Goal: Task Accomplishment & Management: Use online tool/utility

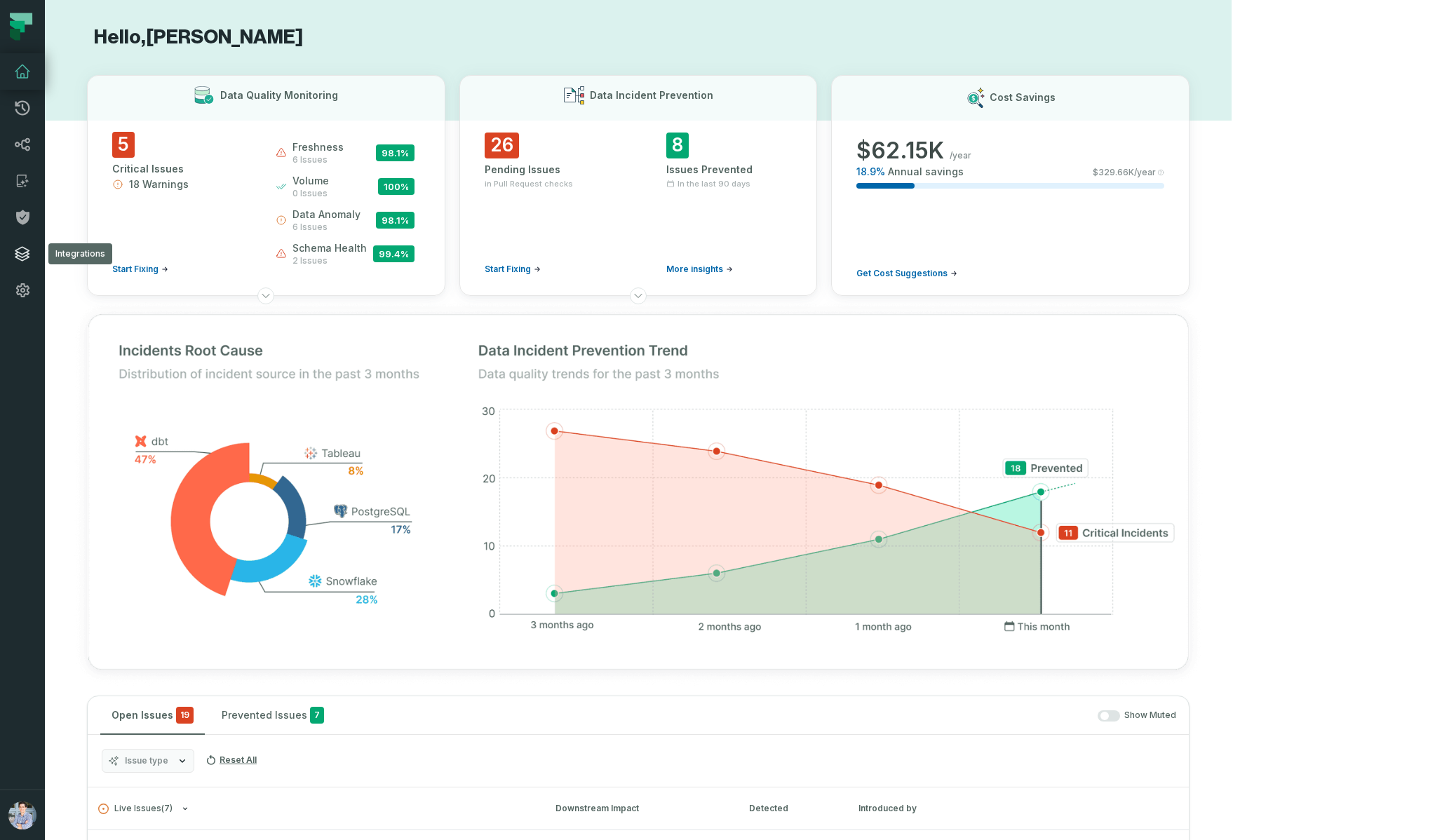
click at [19, 256] on icon at bounding box center [22, 254] width 14 height 14
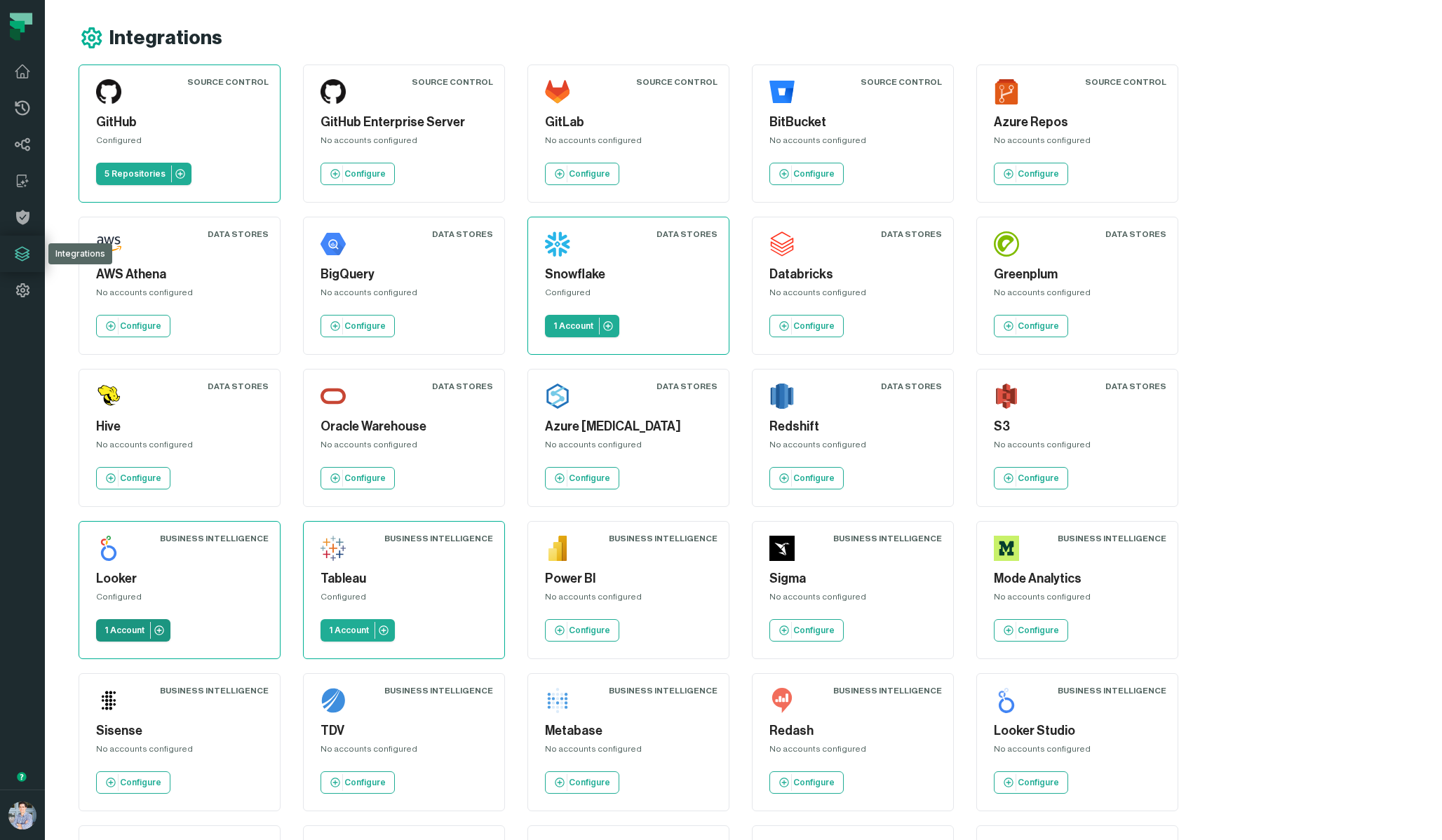
click at [144, 624] on p "1 Account" at bounding box center [124, 630] width 40 height 11
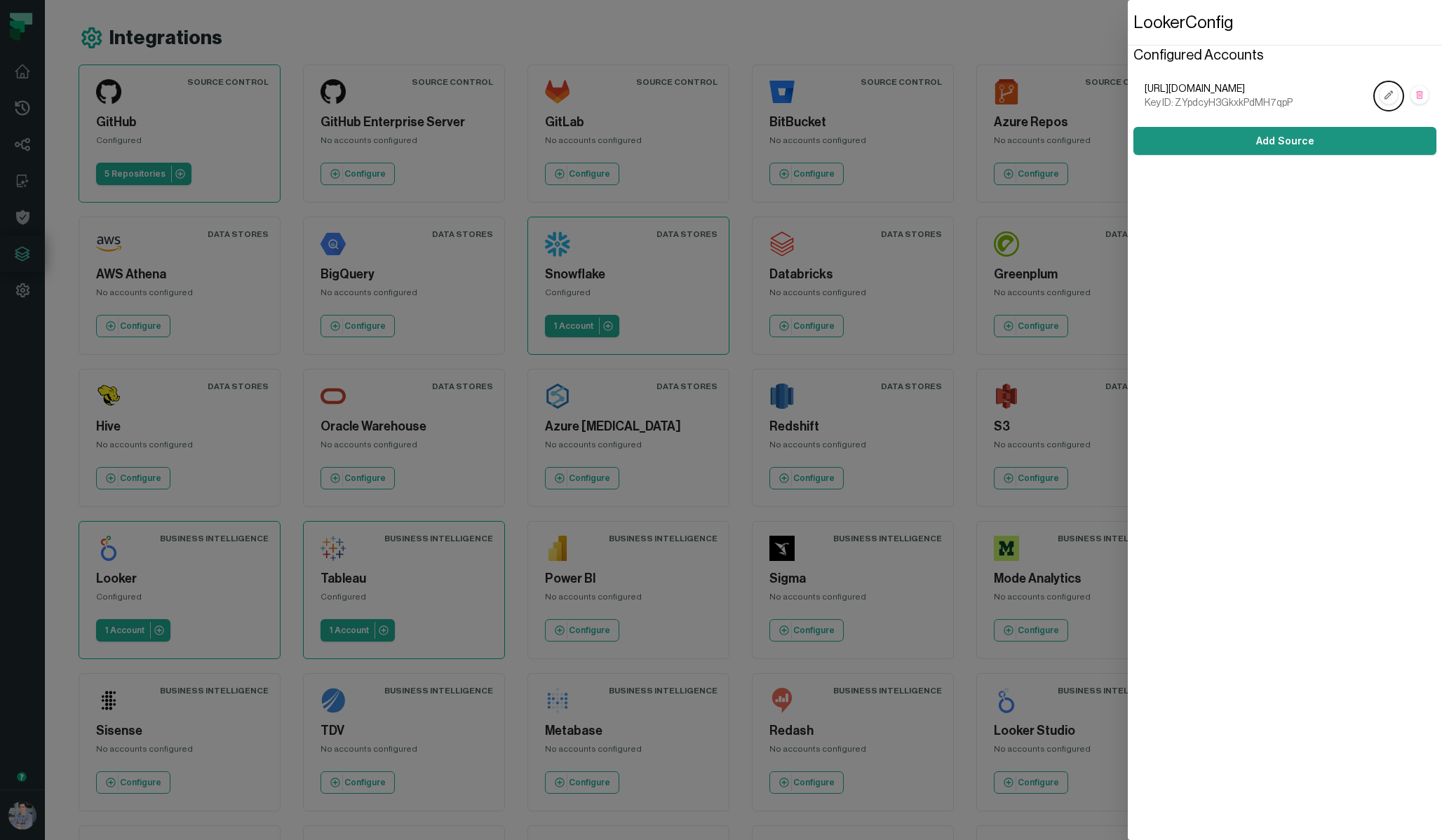
click at [1300, 144] on link "Add Source" at bounding box center [1285, 141] width 303 height 28
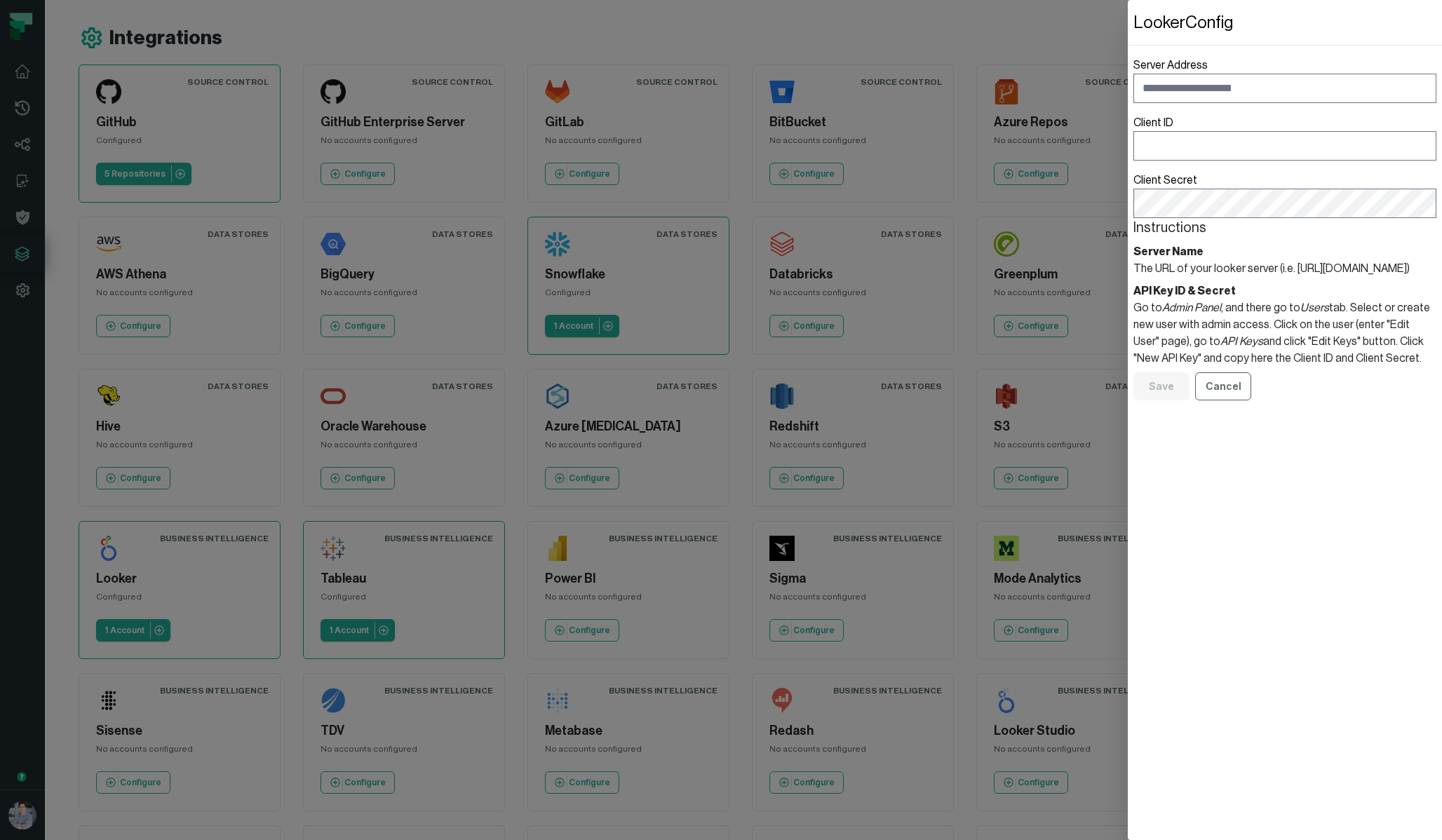
click at [1284, 322] on section "API Key ID & Secret Go to Admin Panel , and there go to Users tab. Select or cr…" at bounding box center [1285, 324] width 303 height 84
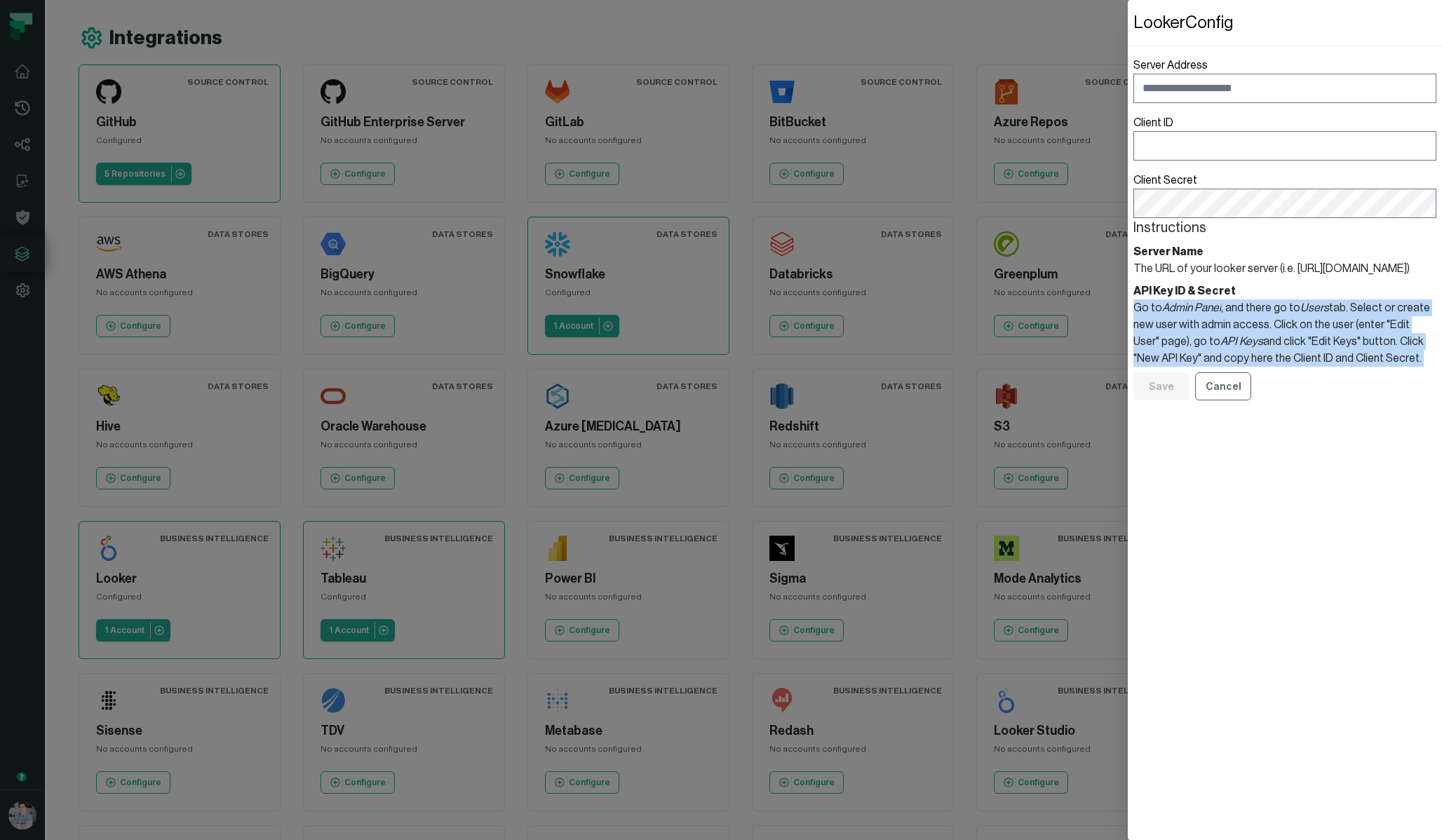
click at [1284, 322] on section "API Key ID & Secret Go to Admin Panel , and there go to Users tab. Select or cr…" at bounding box center [1285, 324] width 303 height 84
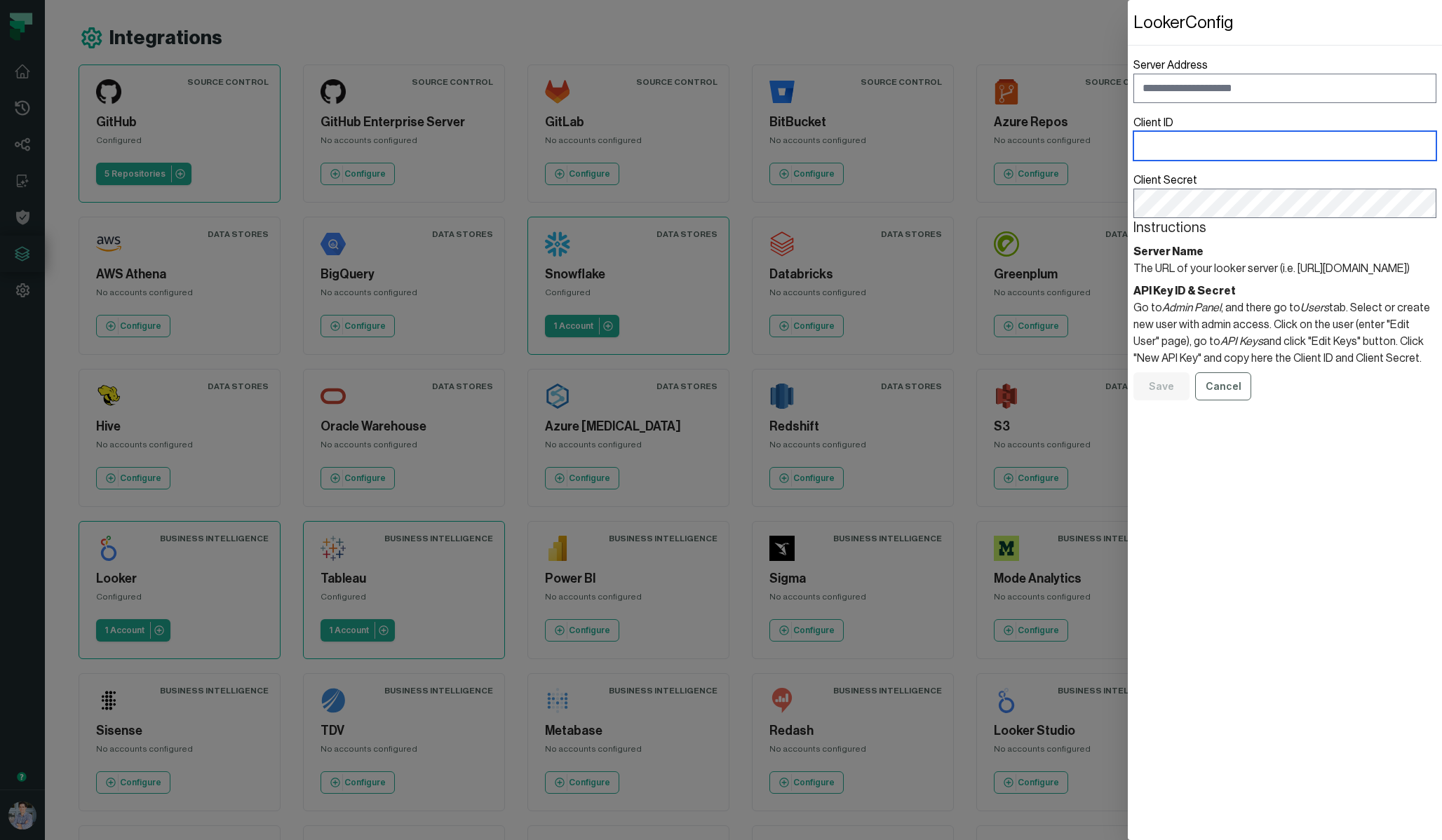
click at [1256, 152] on input "Client ID" at bounding box center [1285, 146] width 303 height 29
click at [1198, 87] on input "Server Address" at bounding box center [1285, 88] width 303 height 29
click at [1128, 26] on dialog "Looker Config Server Address Client ID Client Secret Instructions Server Name T…" at bounding box center [1285, 420] width 314 height 840
click at [1128, 36] on dialog "Looker Config Server Address Client ID Client Secret Instructions Server Name T…" at bounding box center [1285, 420] width 314 height 840
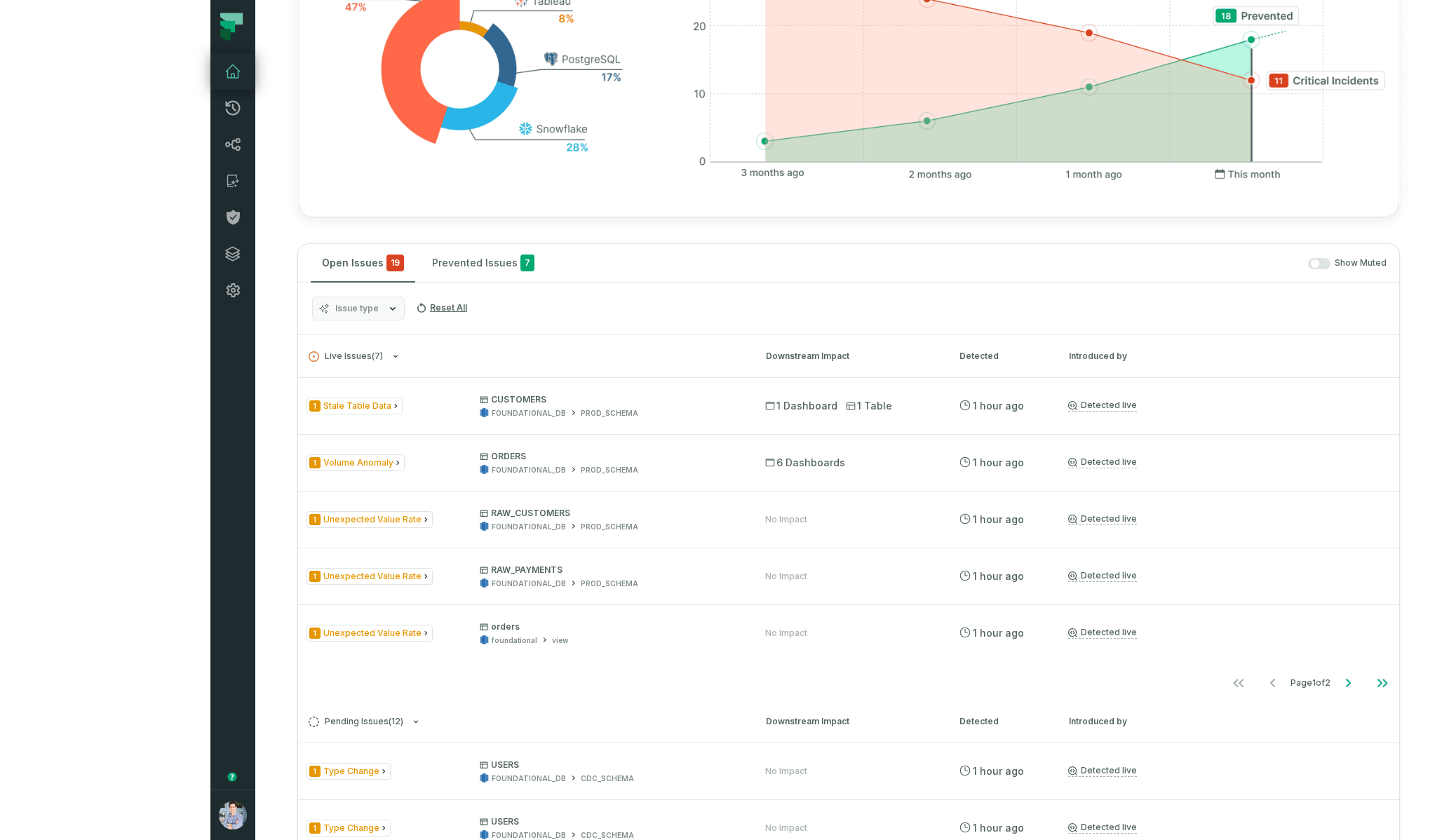
scroll to position [672, 0]
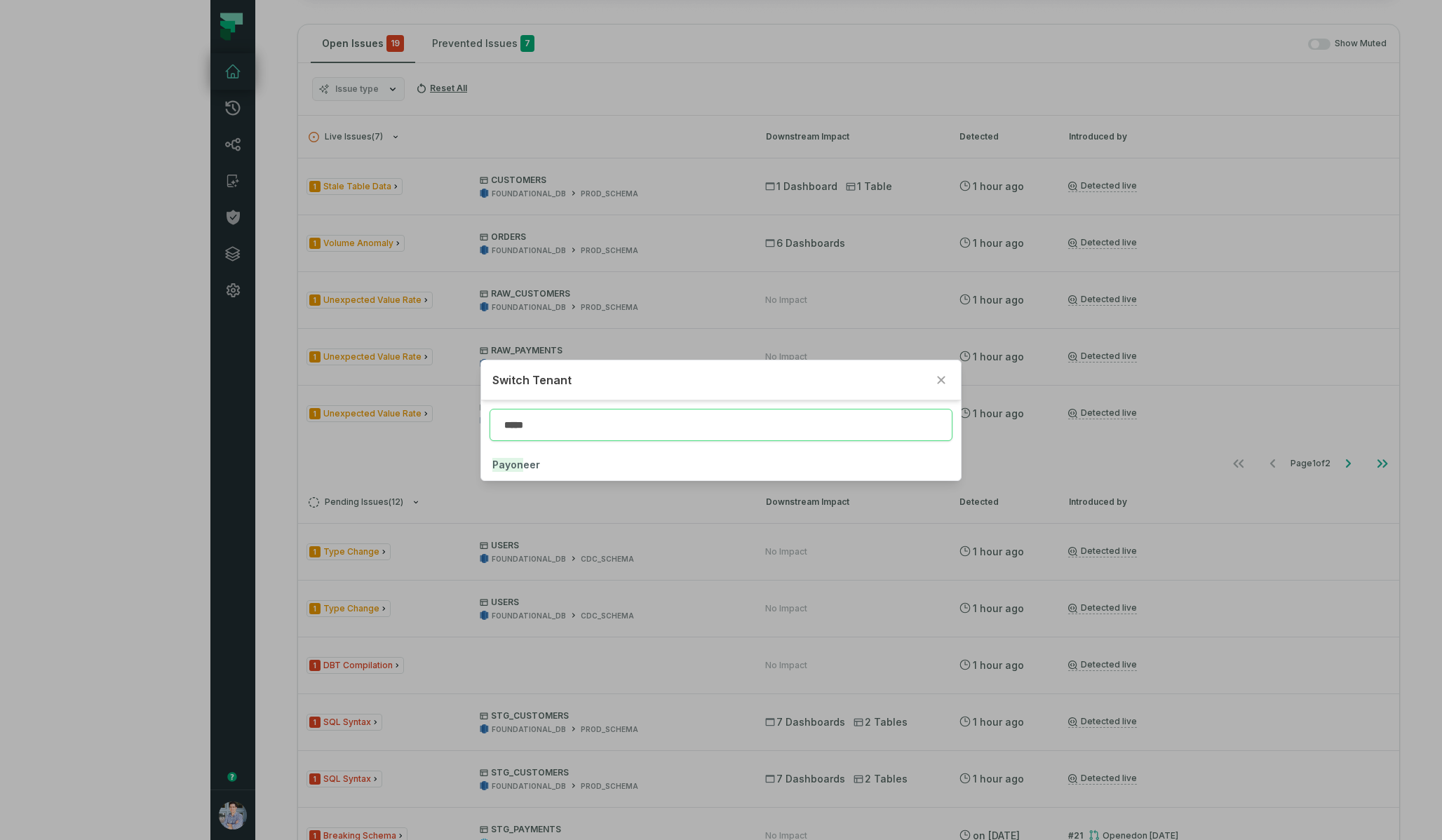
type input "*****"
click button "Payon eer" at bounding box center [720, 465] width 479 height 31
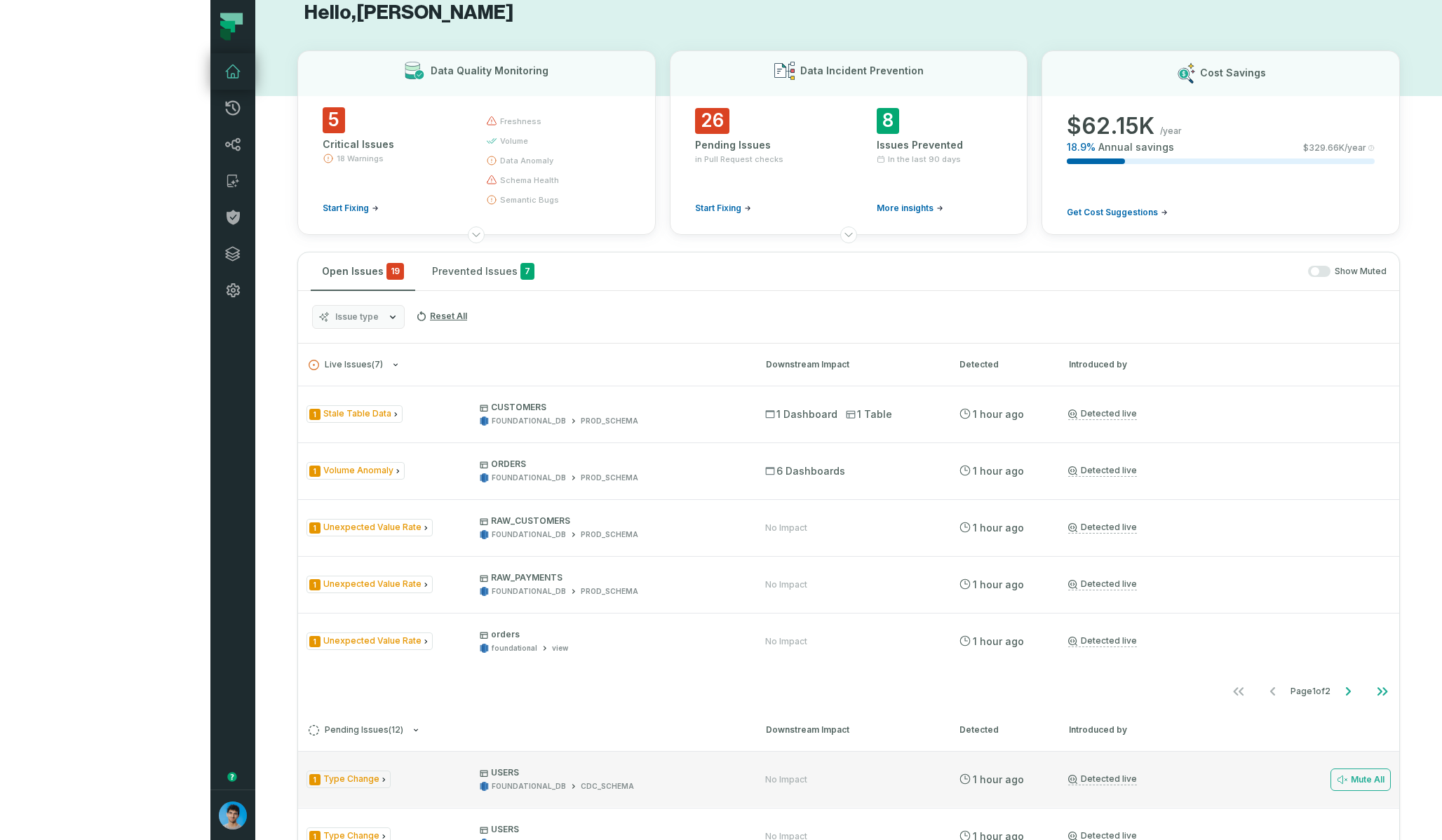
scroll to position [0, 0]
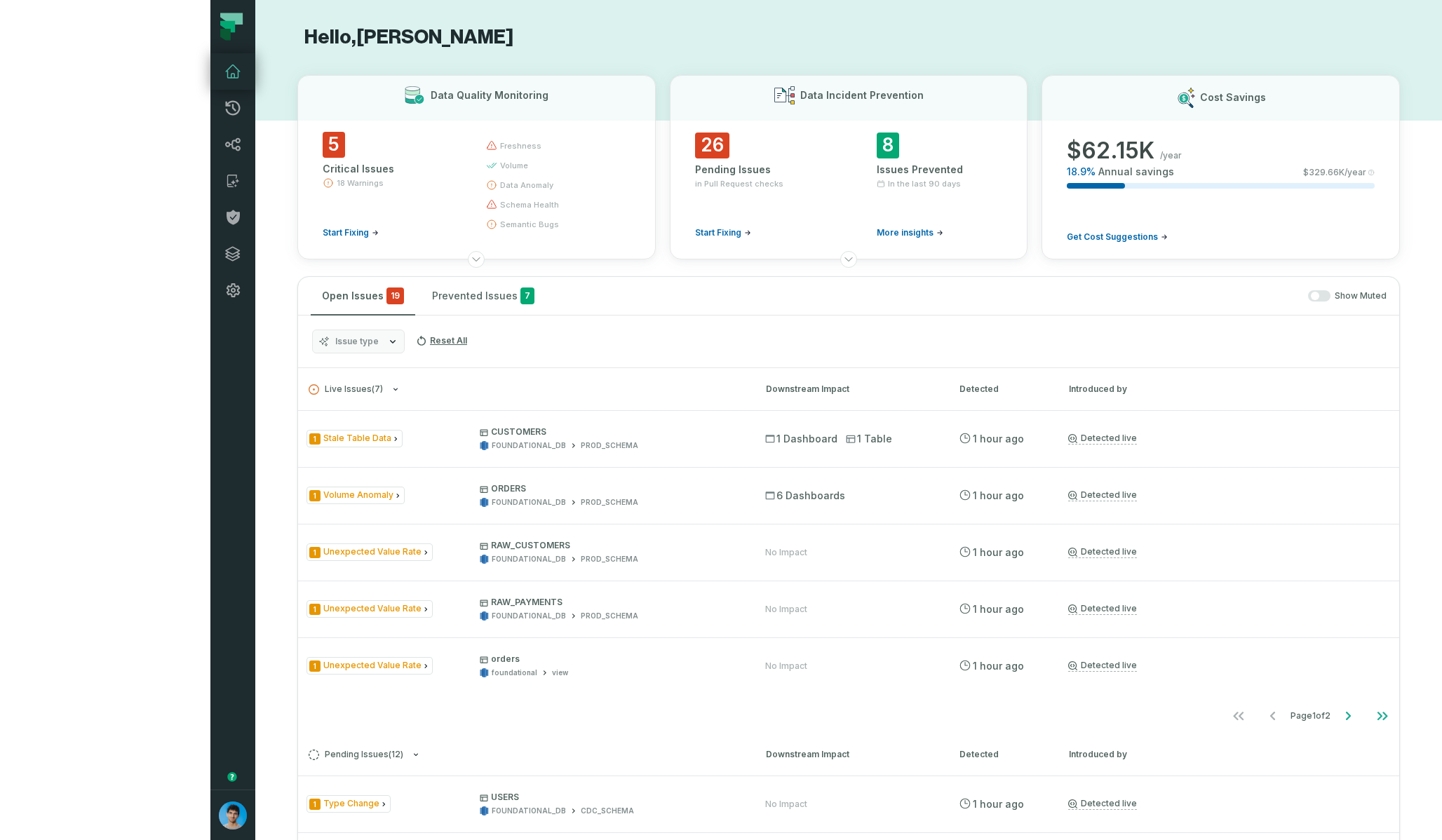
click at [335, 339] on span "Issue type" at bounding box center [357, 341] width 43 height 11
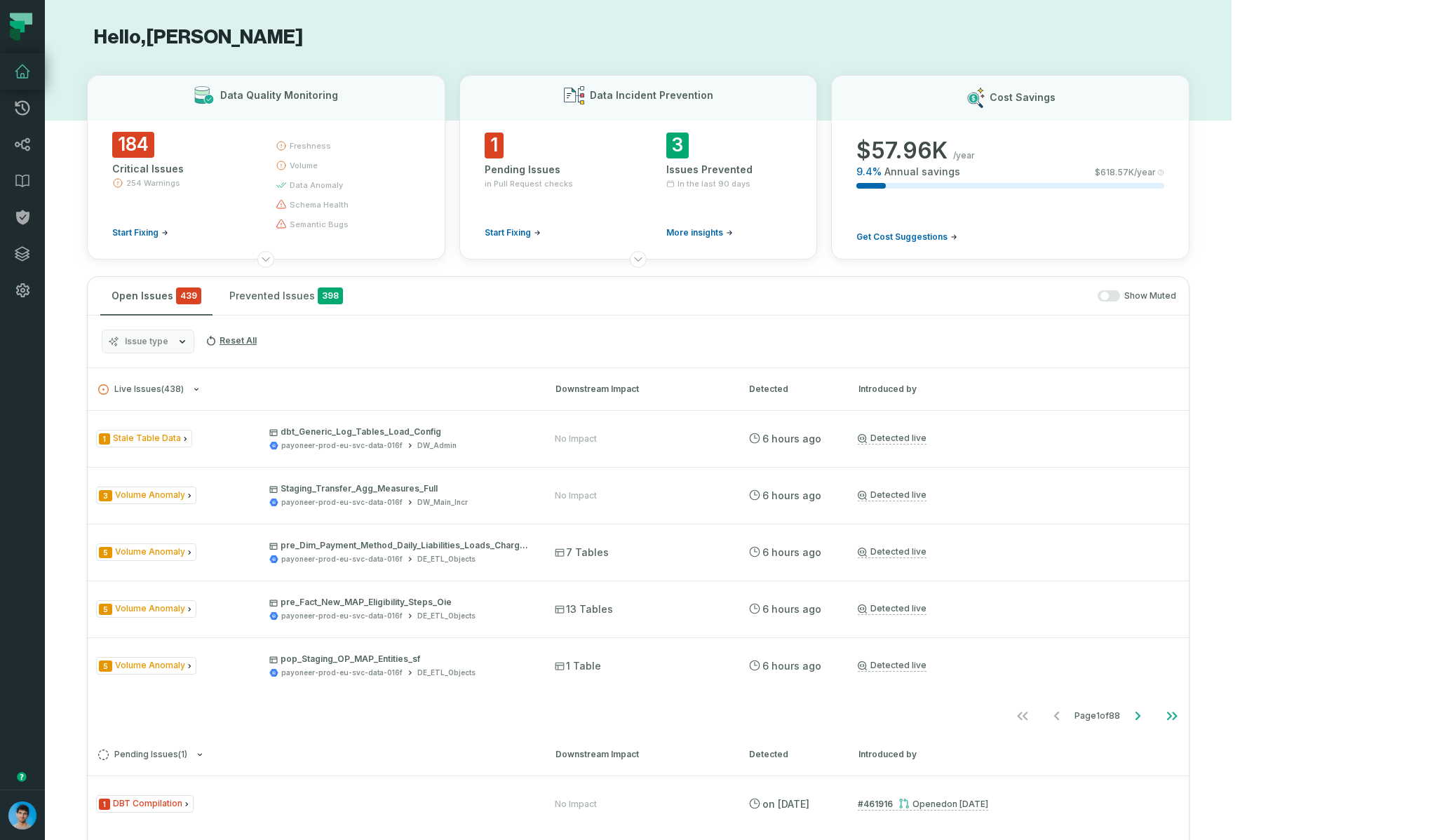
click at [152, 346] on span "Issue type" at bounding box center [146, 341] width 43 height 11
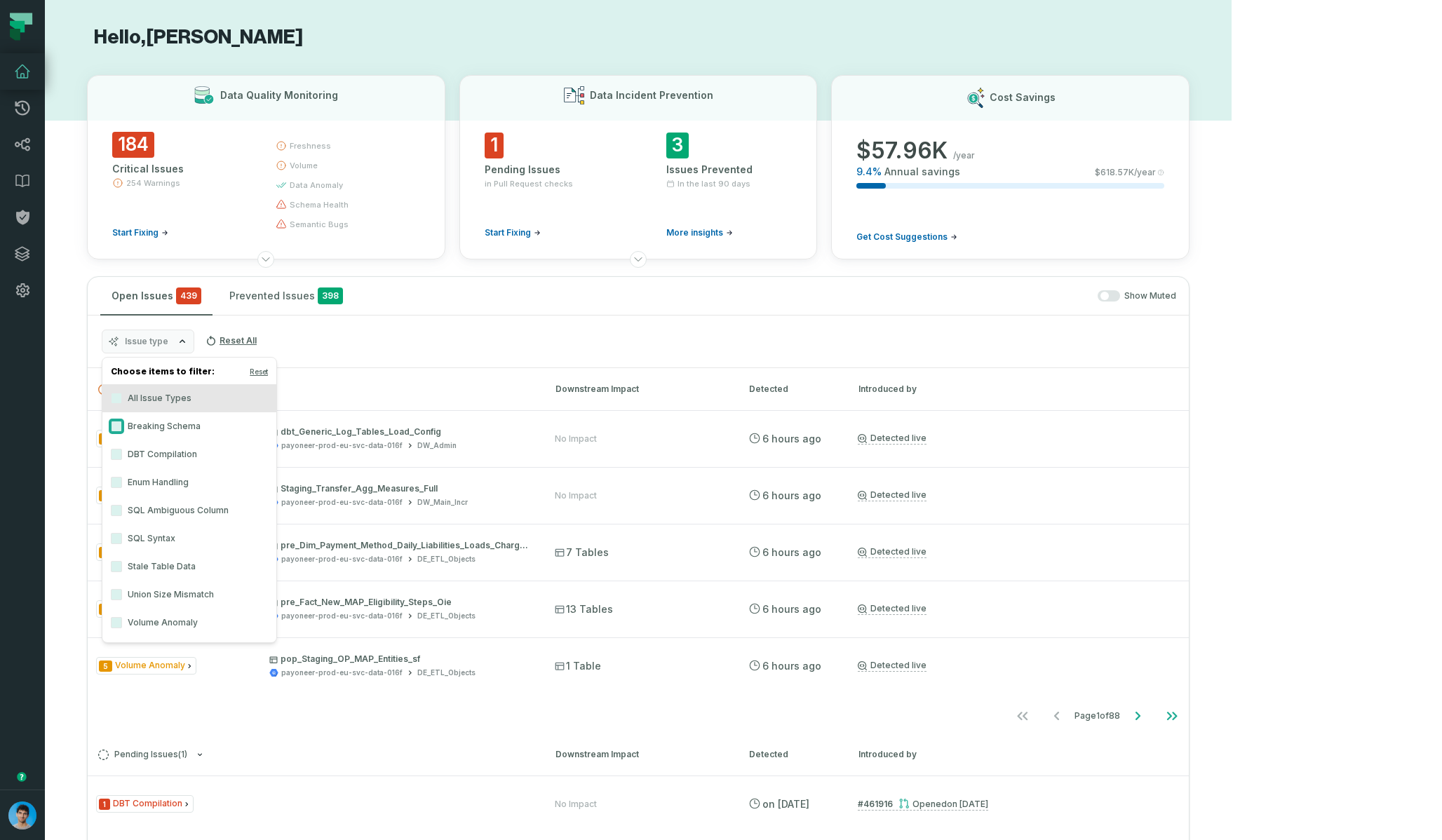
click at [113, 427] on button "Breaking Schema" at bounding box center [116, 426] width 11 height 11
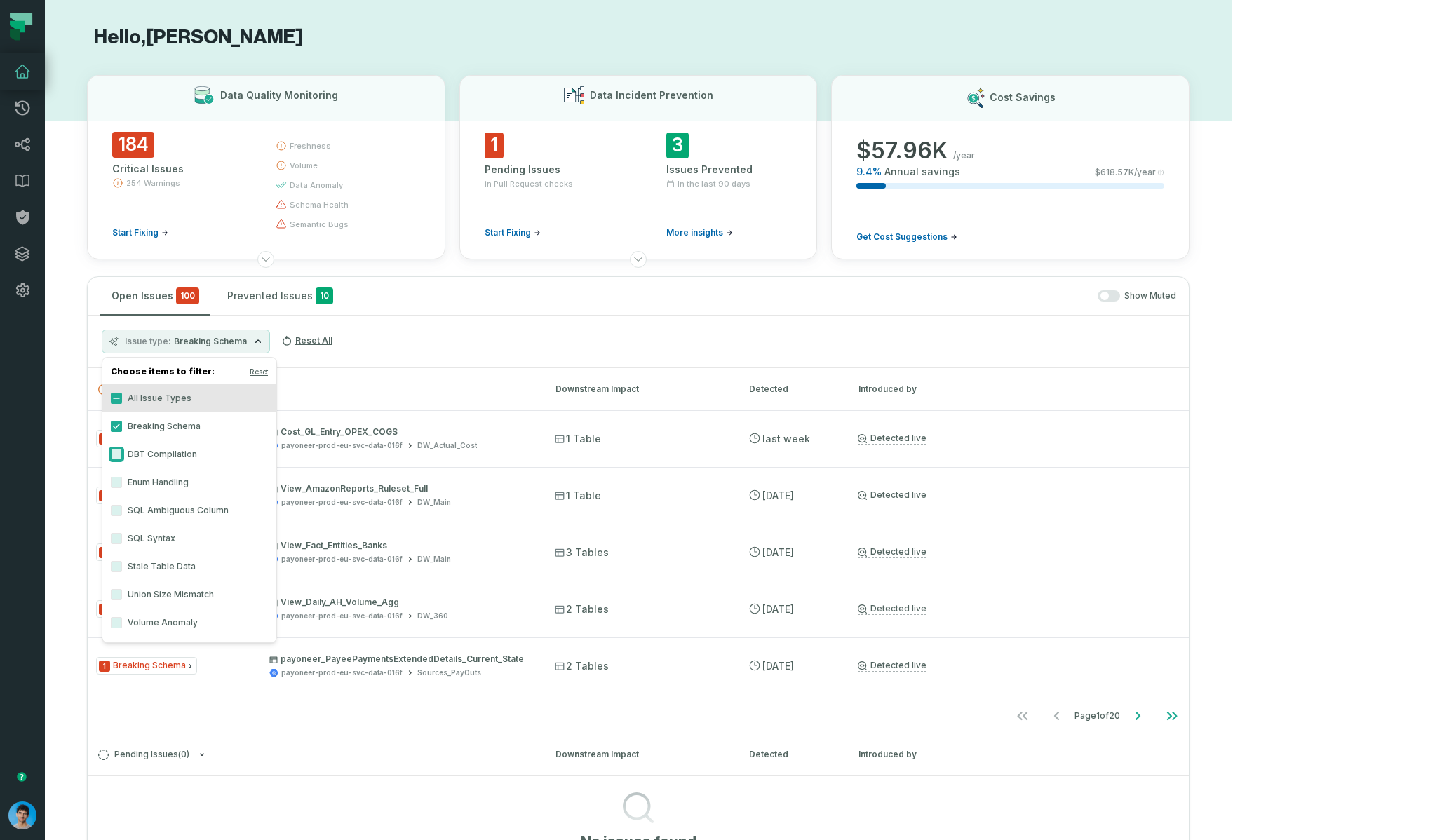
click at [113, 457] on button "DBT Compilation" at bounding box center [116, 454] width 11 height 11
click at [117, 477] on button "Enum Handling" at bounding box center [116, 482] width 11 height 11
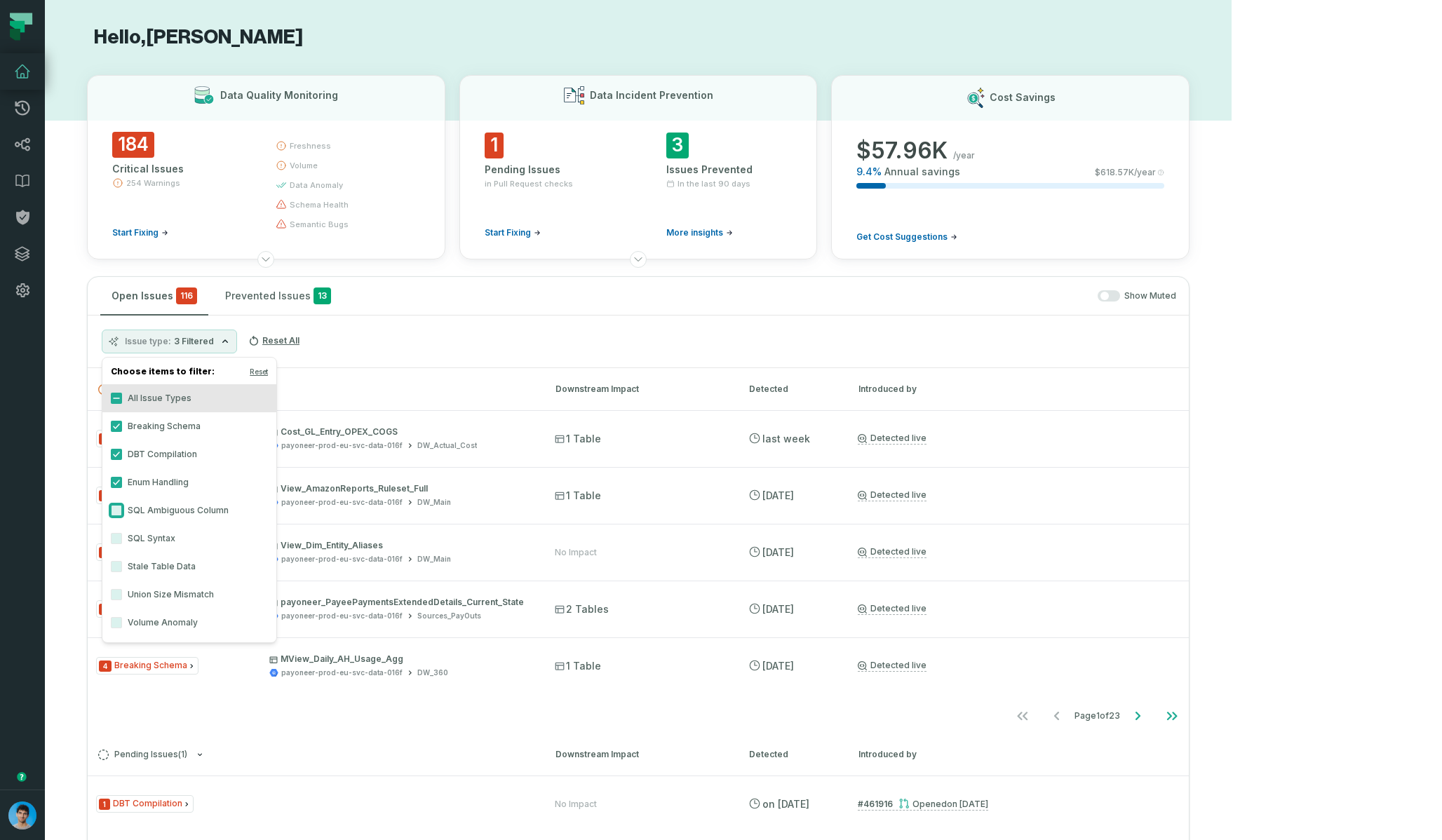
click at [113, 511] on button "SQL Ambiguous Column" at bounding box center [116, 510] width 11 height 11
click at [113, 538] on button "SQL Syntax" at bounding box center [116, 538] width 11 height 11
click at [113, 595] on button "Union Size Mismatch" at bounding box center [116, 594] width 11 height 11
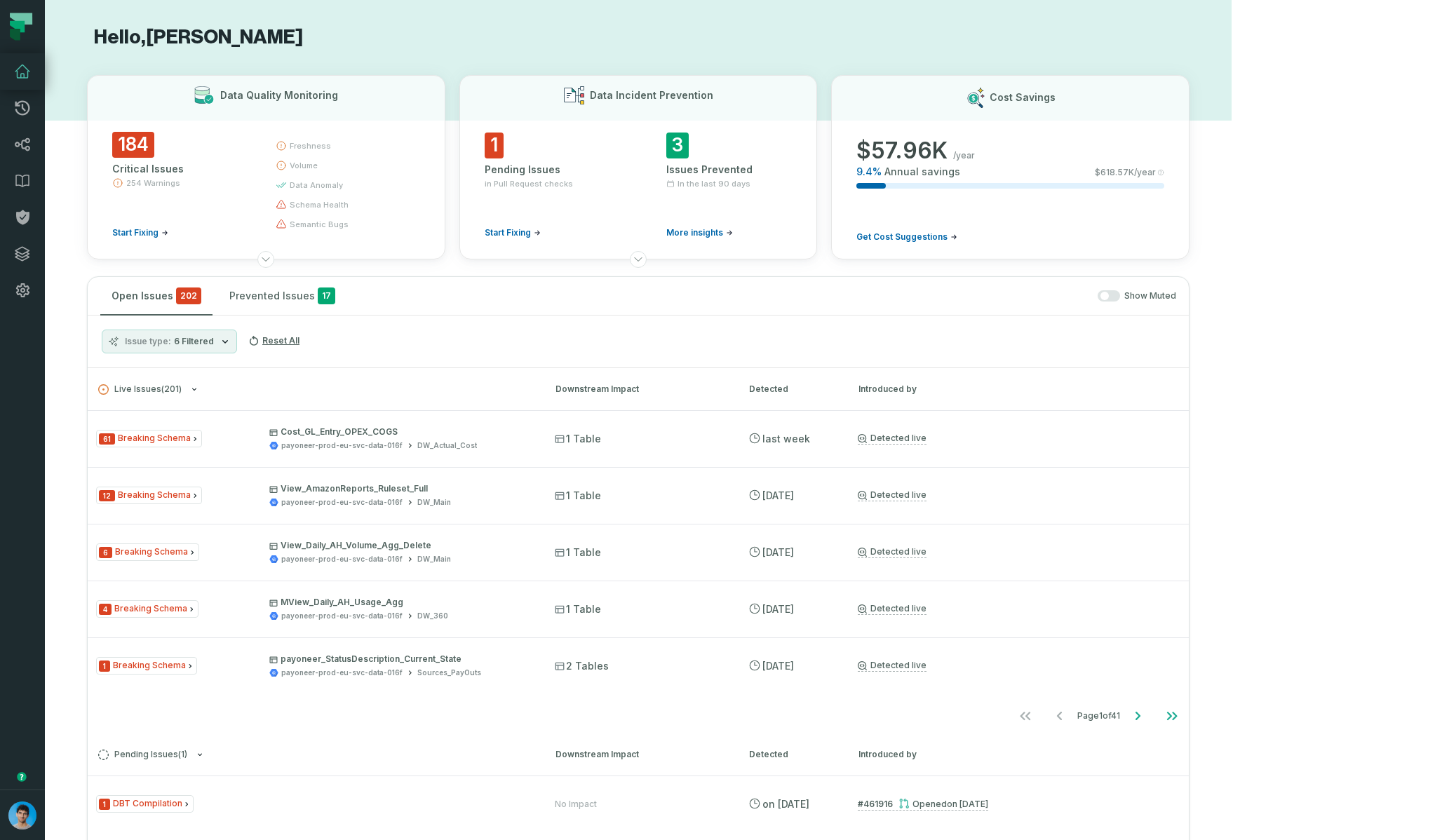
click at [575, 339] on div "Issue type 6 Filtered Reset All" at bounding box center [638, 341] width 1101 height 52
click at [1146, 716] on icon "Go to next page" at bounding box center [1137, 716] width 17 height 17
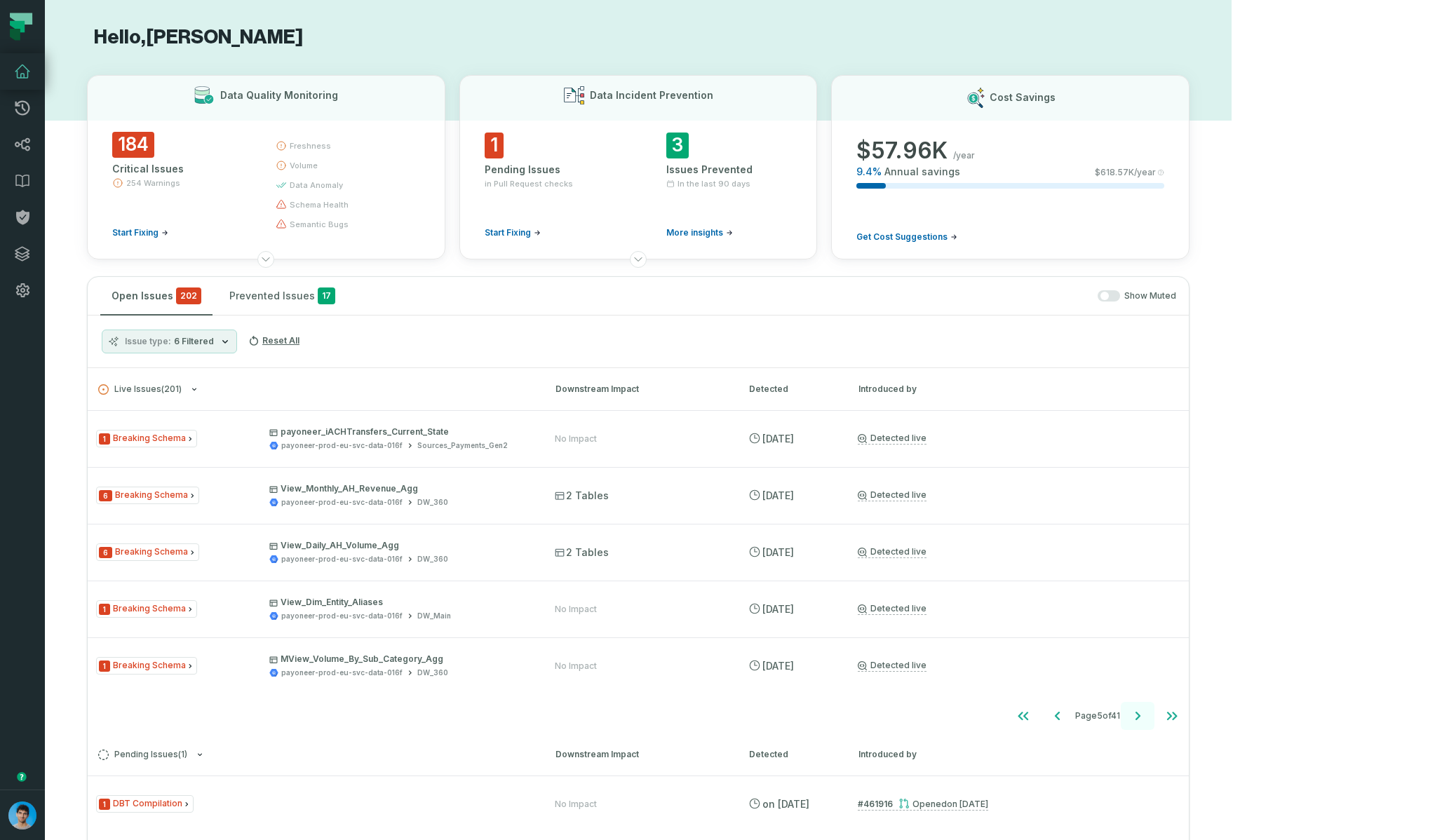
click at [1146, 716] on icon "Go to next page" at bounding box center [1137, 716] width 17 height 17
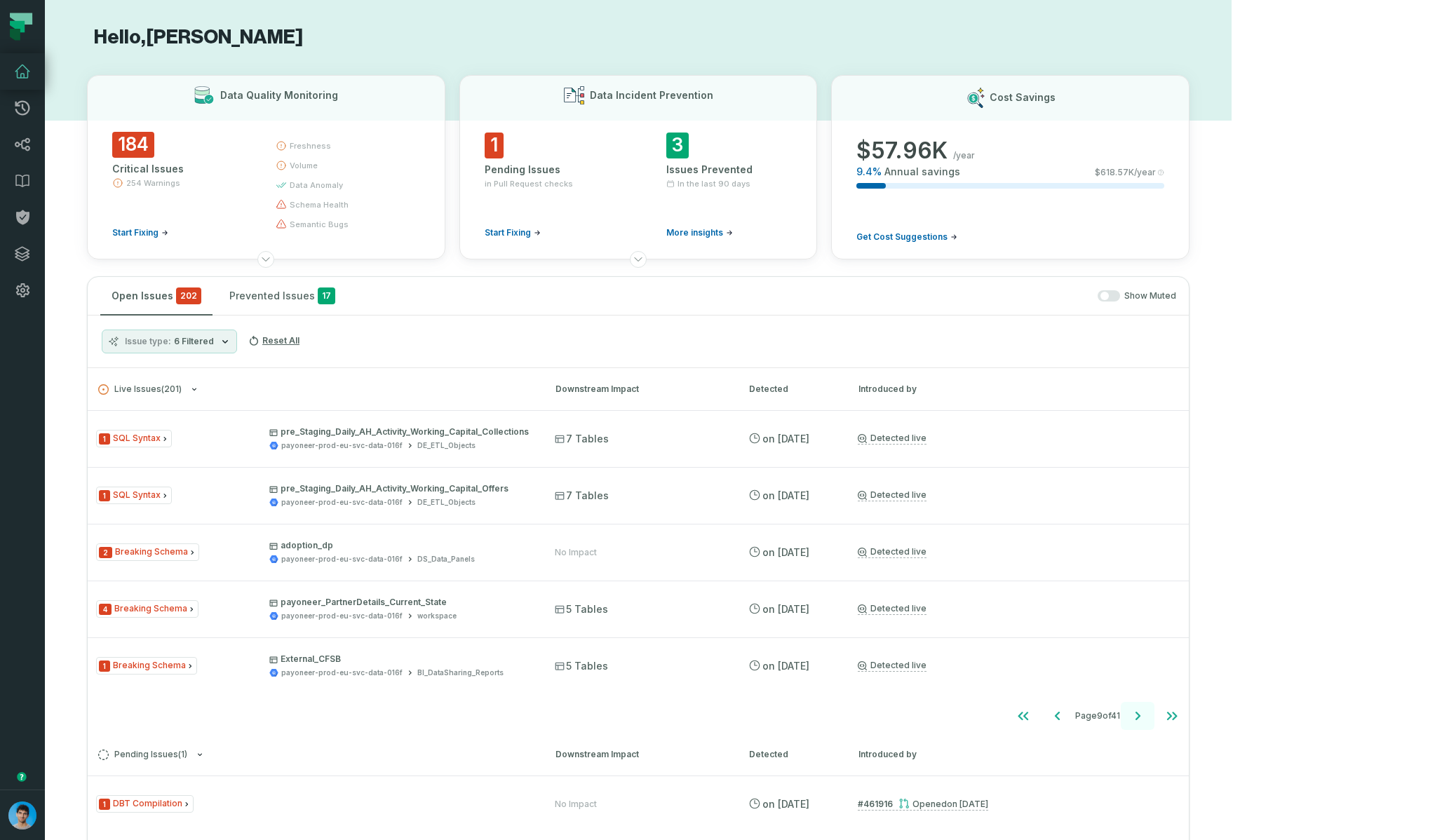
click at [1146, 716] on icon "Go to next page" at bounding box center [1137, 716] width 17 height 17
click at [1062, 719] on icon "Go to previous page" at bounding box center [1054, 716] width 17 height 17
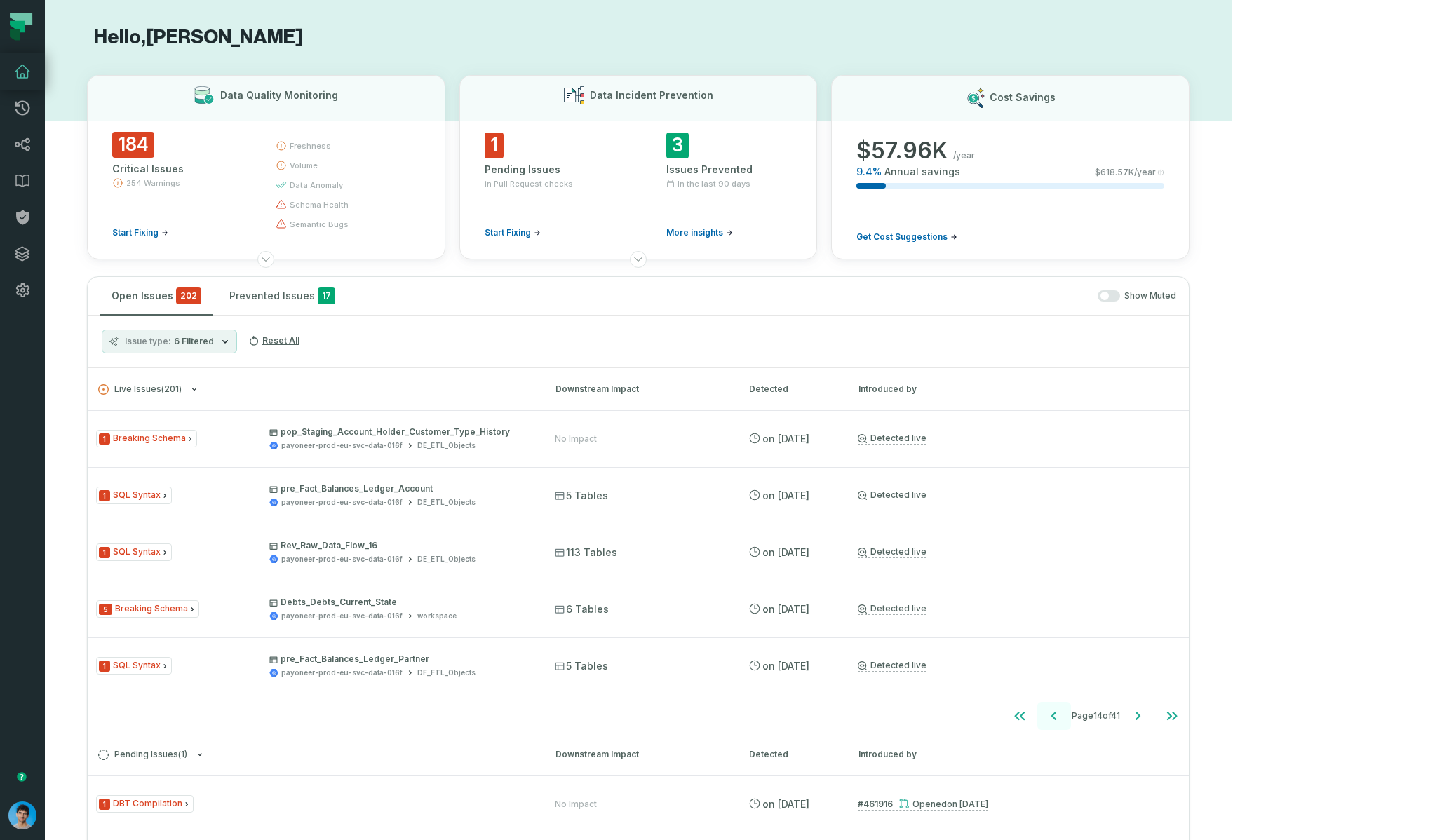
click at [1062, 719] on icon "Go to previous page" at bounding box center [1054, 716] width 17 height 17
click at [1066, 719] on icon "Go to previous page" at bounding box center [1057, 716] width 17 height 17
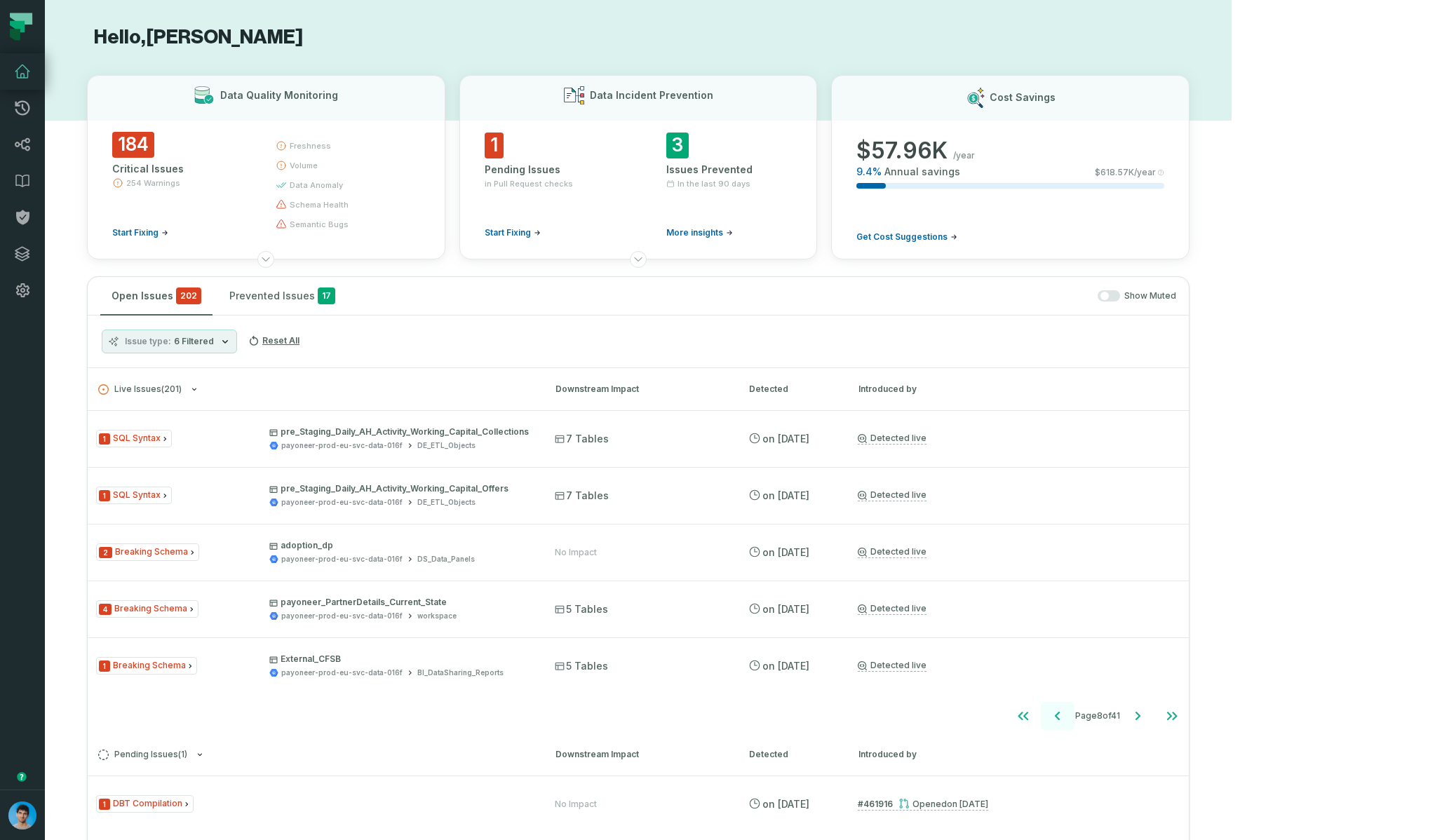
click at [1066, 719] on icon "Go to previous page" at bounding box center [1057, 716] width 17 height 17
click at [1067, 719] on icon "Go to previous page" at bounding box center [1058, 716] width 17 height 17
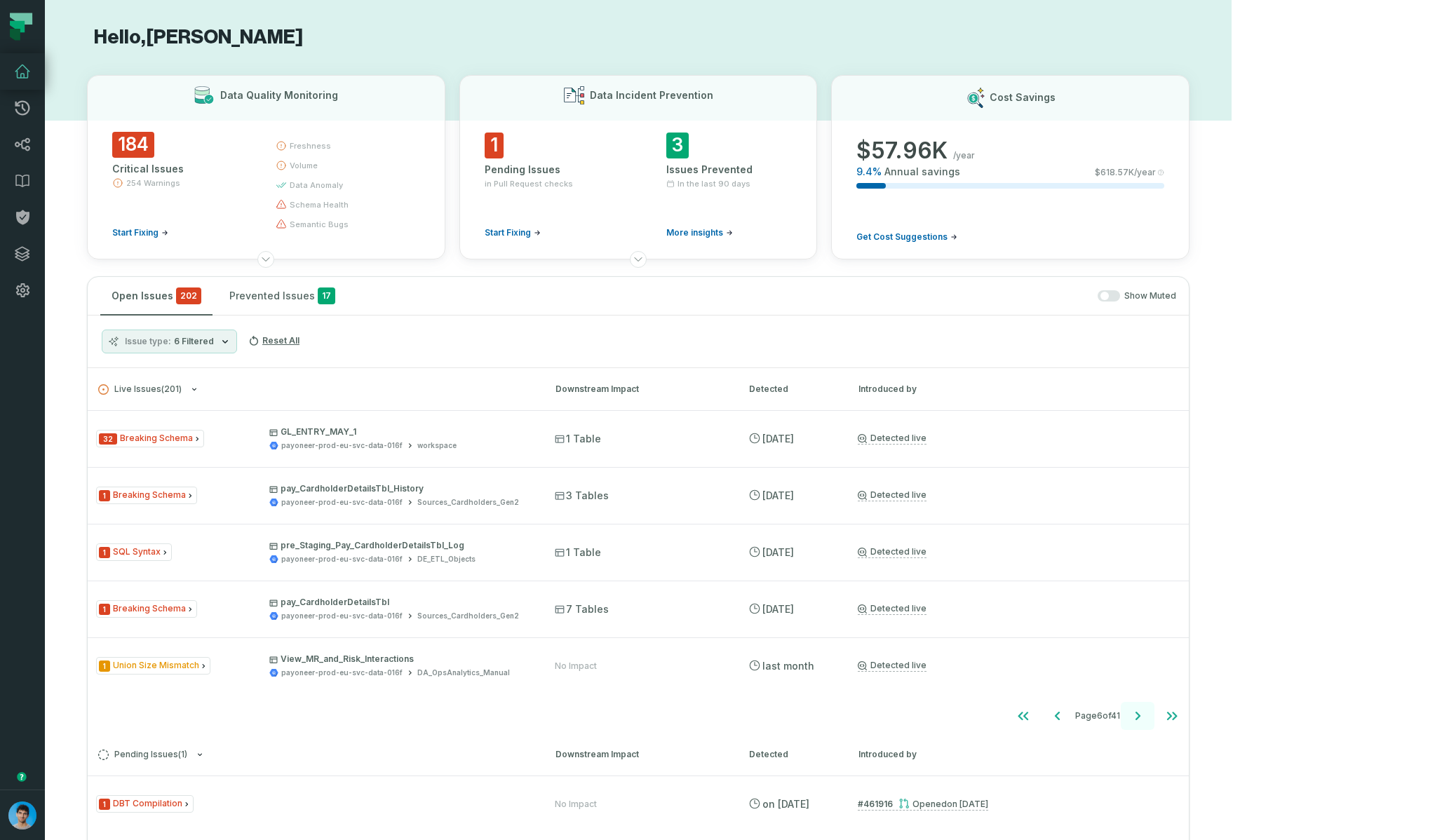
click at [1146, 719] on icon "Go to next page" at bounding box center [1137, 716] width 17 height 17
click at [1067, 717] on icon "Go to previous page" at bounding box center [1058, 716] width 17 height 17
click at [1066, 717] on icon "Go to previous page" at bounding box center [1057, 716] width 17 height 17
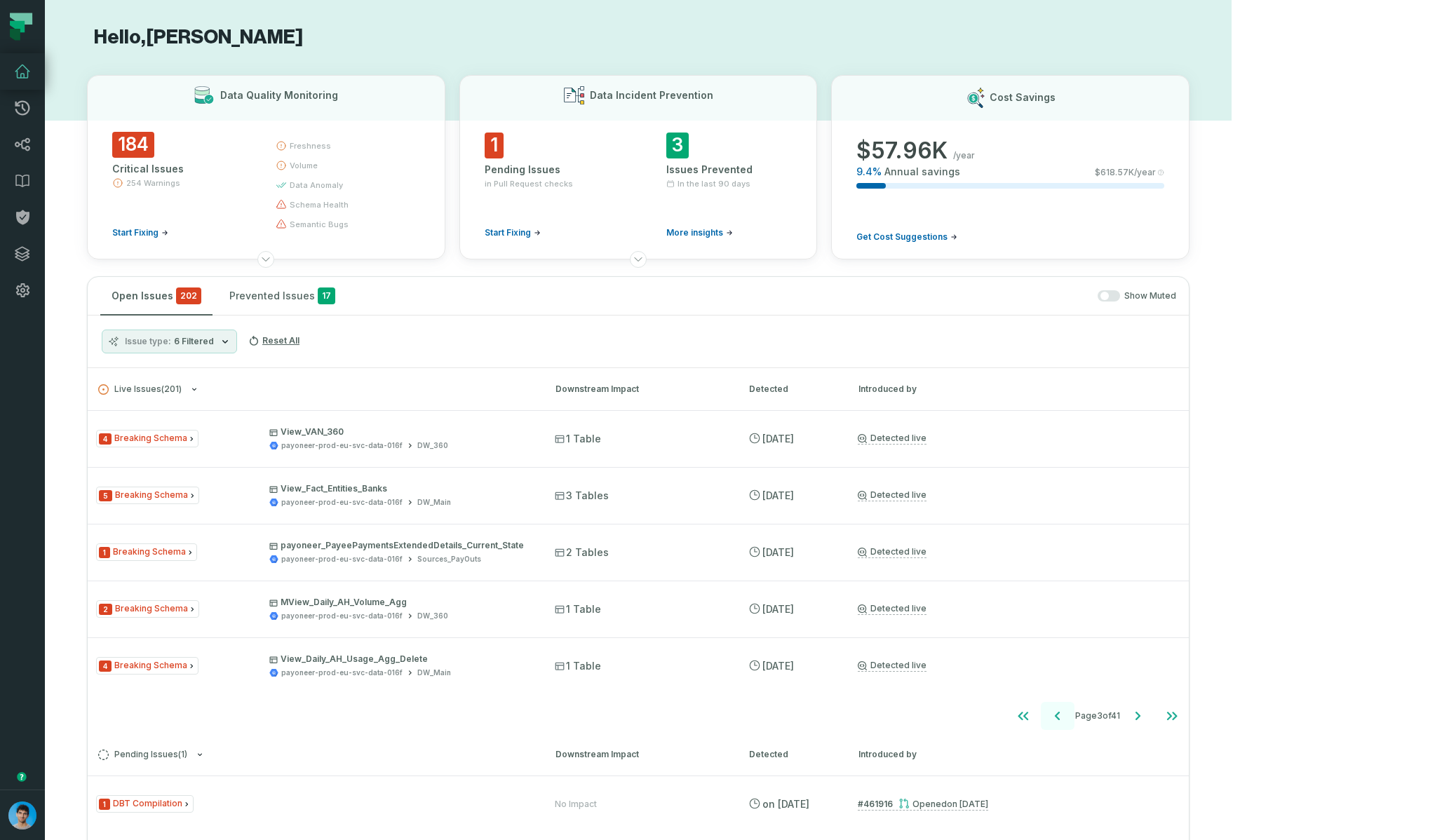
click at [1066, 717] on icon "Go to previous page" at bounding box center [1057, 716] width 17 height 17
click at [1140, 713] on icon "Go to next page" at bounding box center [1137, 715] width 5 height 8
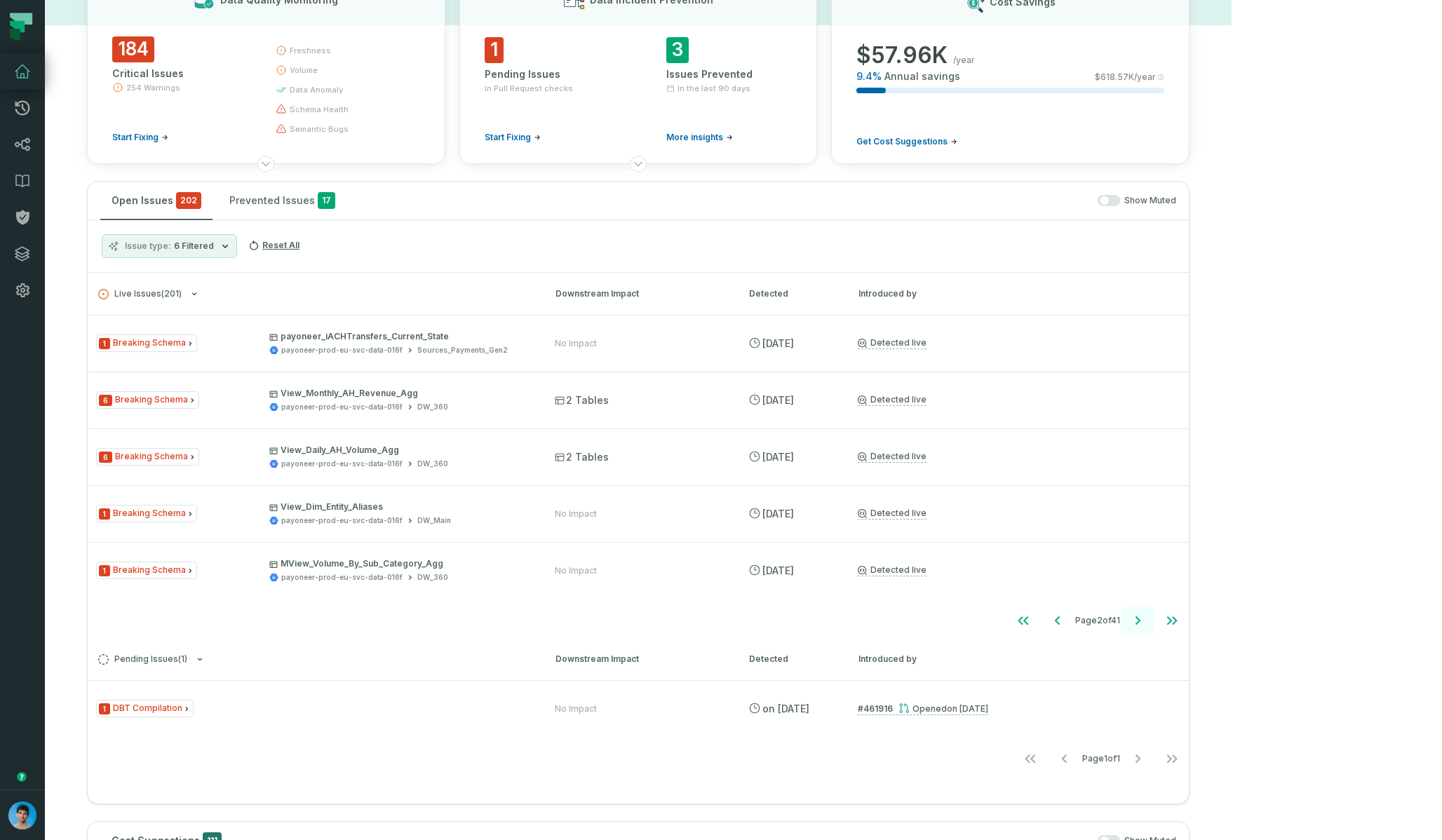
scroll to position [98, 0]
click at [1146, 623] on icon "Go to next page" at bounding box center [1137, 617] width 17 height 17
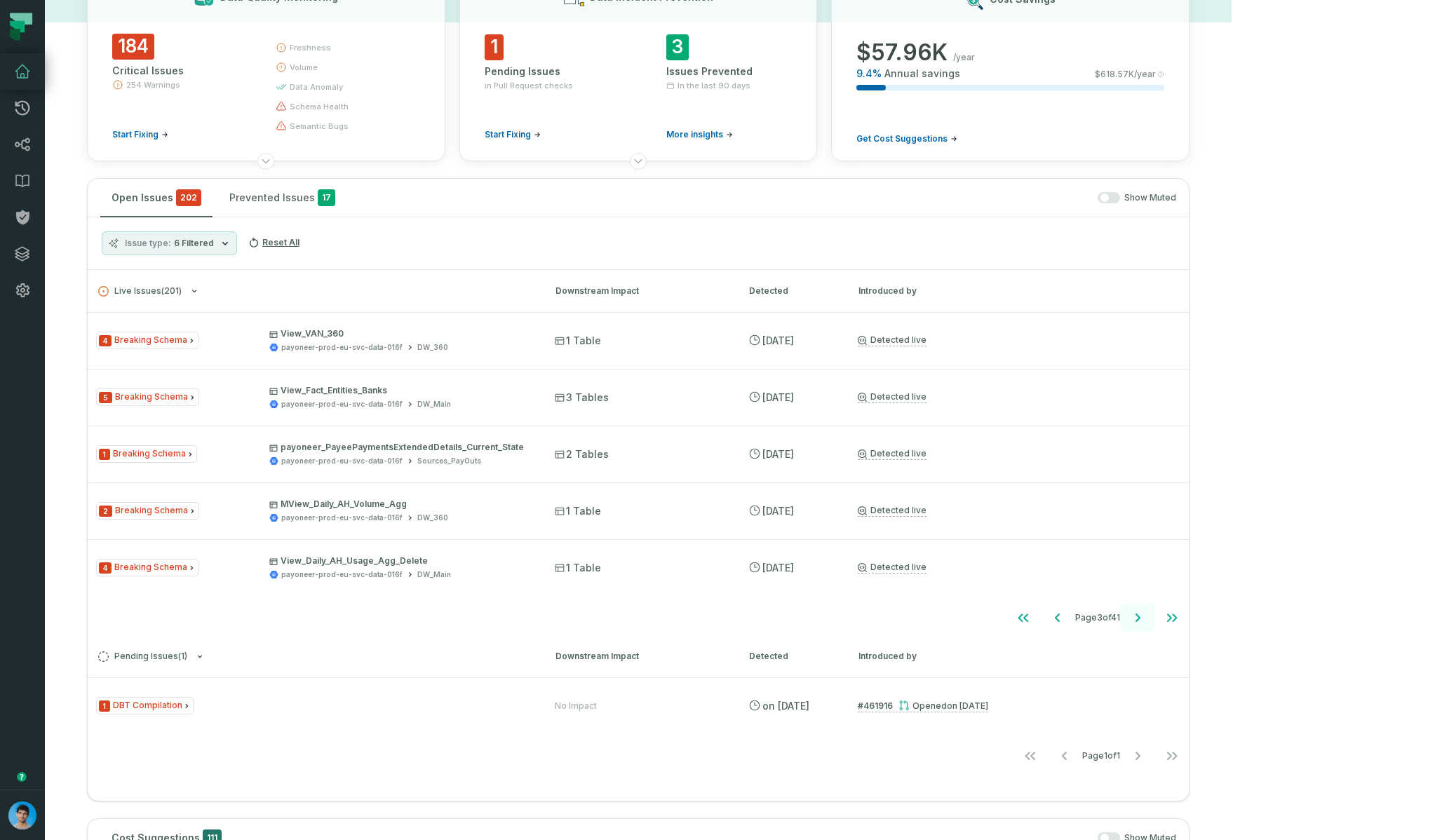
click at [1146, 623] on icon "Go to next page" at bounding box center [1137, 617] width 17 height 17
click at [1066, 619] on icon "Go to previous page" at bounding box center [1057, 617] width 17 height 17
click at [1140, 618] on icon "Go to next page" at bounding box center [1137, 617] width 5 height 8
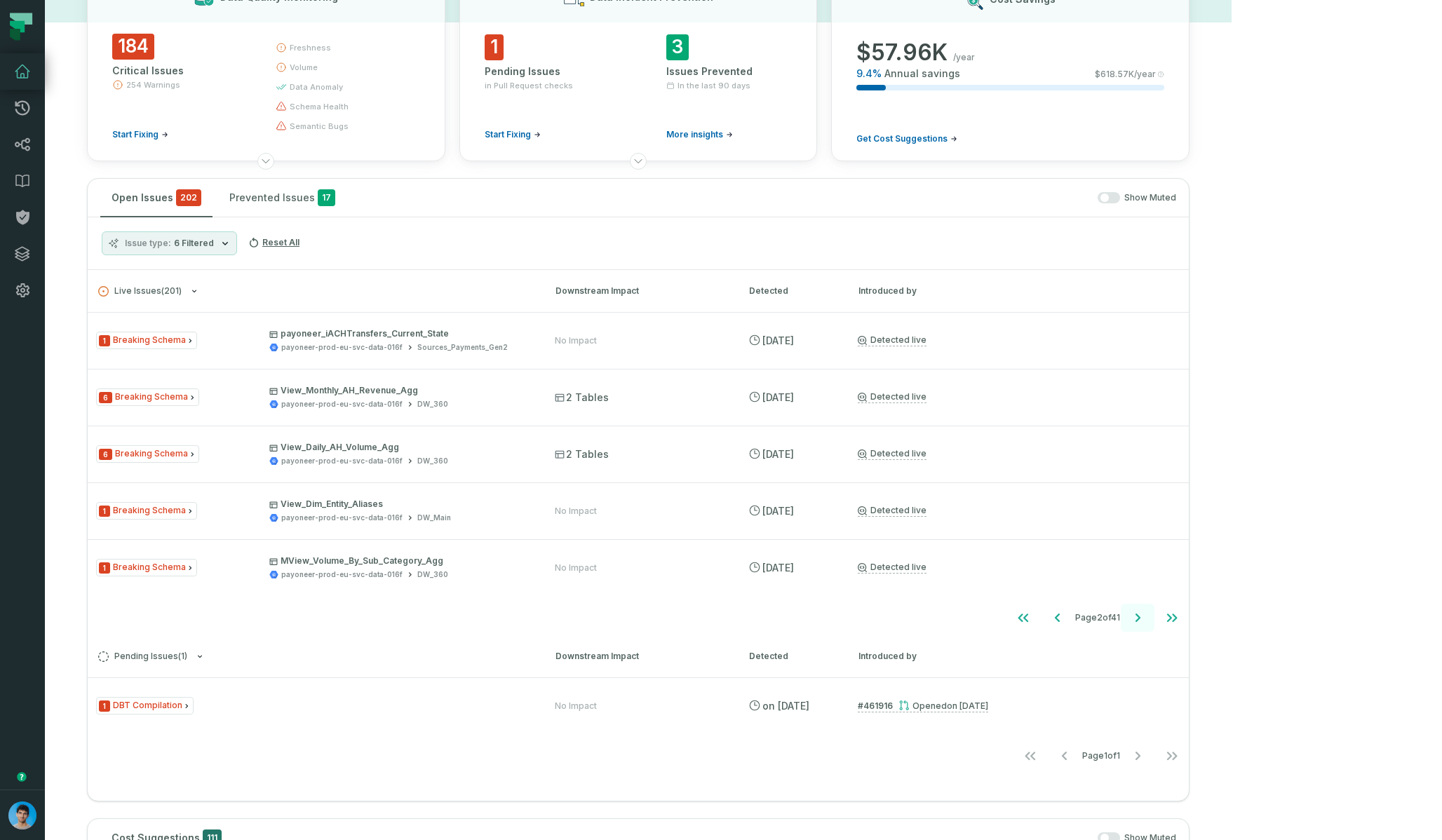
click at [1140, 618] on icon "Go to next page" at bounding box center [1137, 617] width 5 height 8
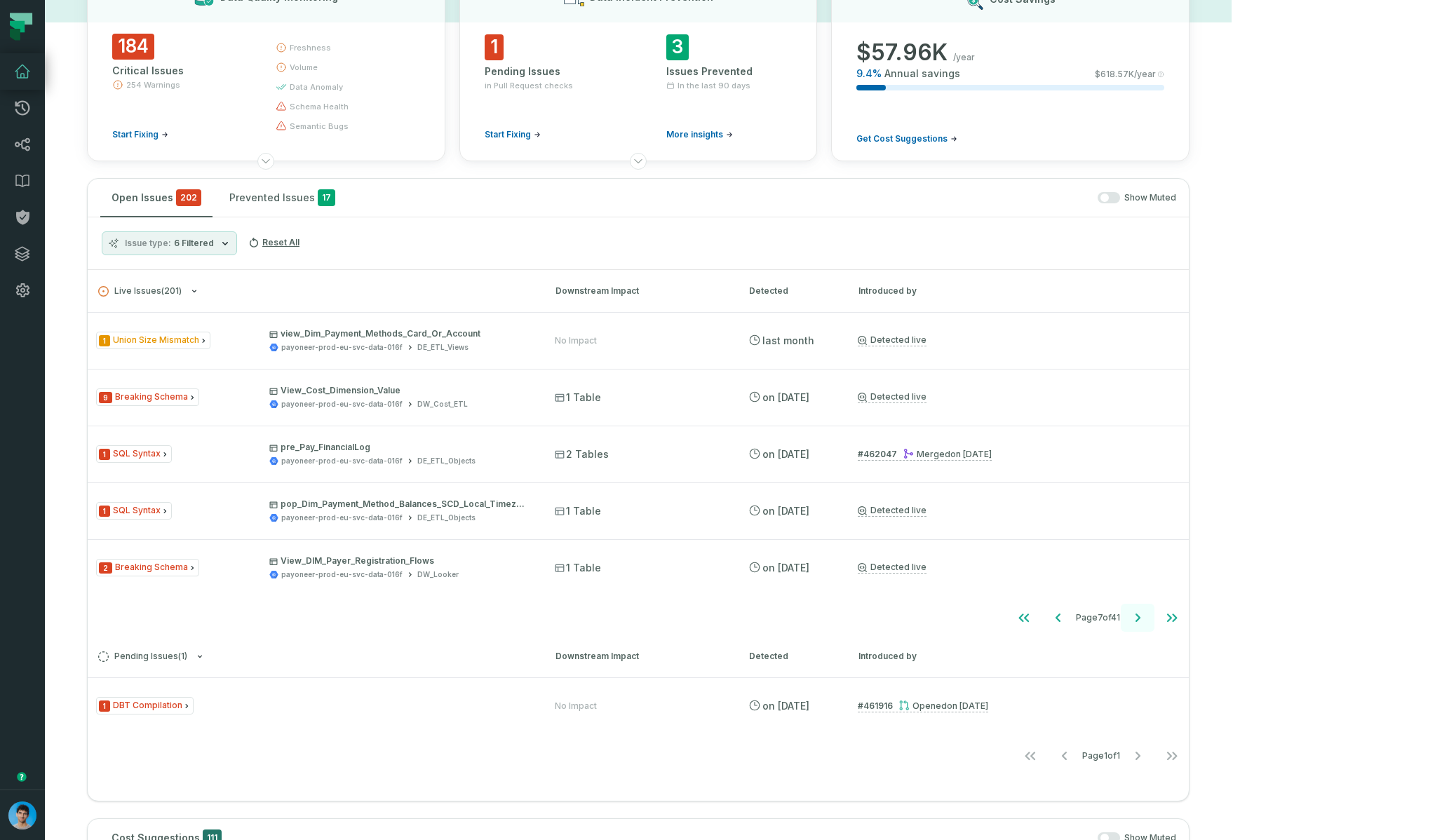
click at [1140, 618] on icon "Go to next page" at bounding box center [1137, 617] width 5 height 8
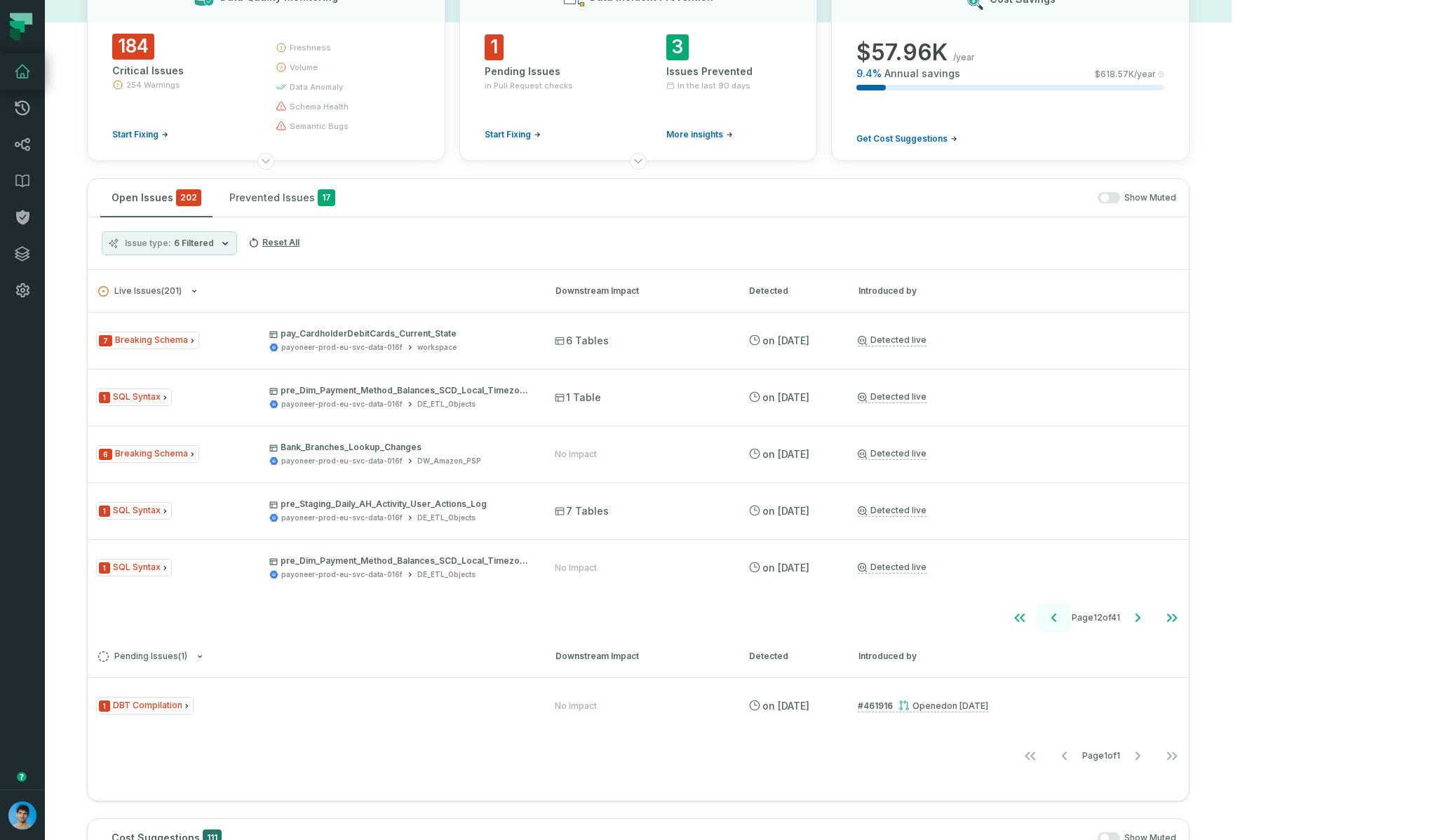
click at [1062, 617] on icon "Go to previous page" at bounding box center [1054, 617] width 17 height 17
click at [1058, 617] on icon "Go to previous page" at bounding box center [1056, 617] width 5 height 8
click at [1062, 617] on icon "Go to previous page" at bounding box center [1054, 617] width 17 height 17
click at [1029, 616] on icon "Go to first page" at bounding box center [1023, 617] width 10 height 8
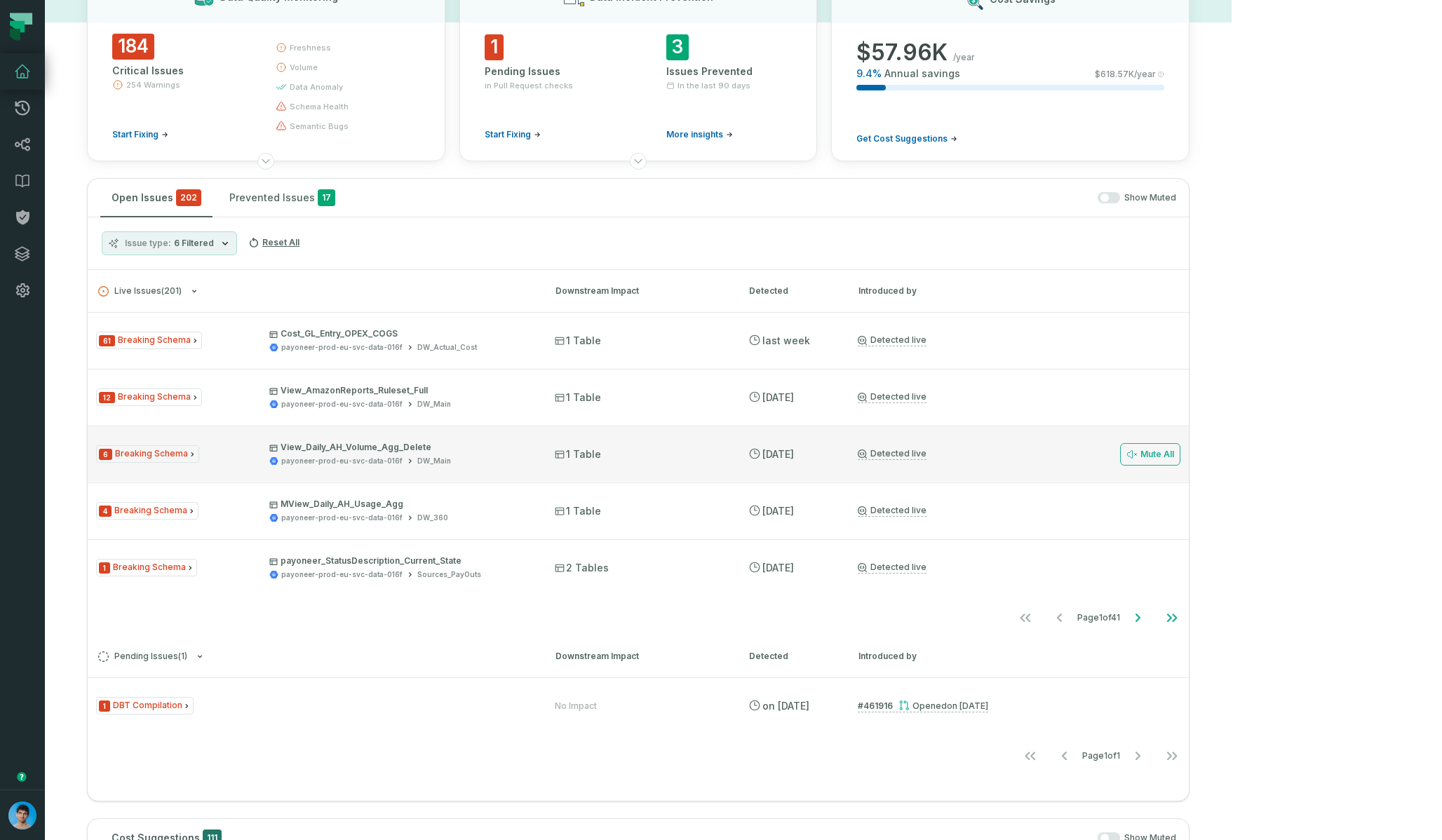
click at [496, 449] on p "View_Daily_AH_Volume_Agg_Delete" at bounding box center [399, 446] width 260 height 11
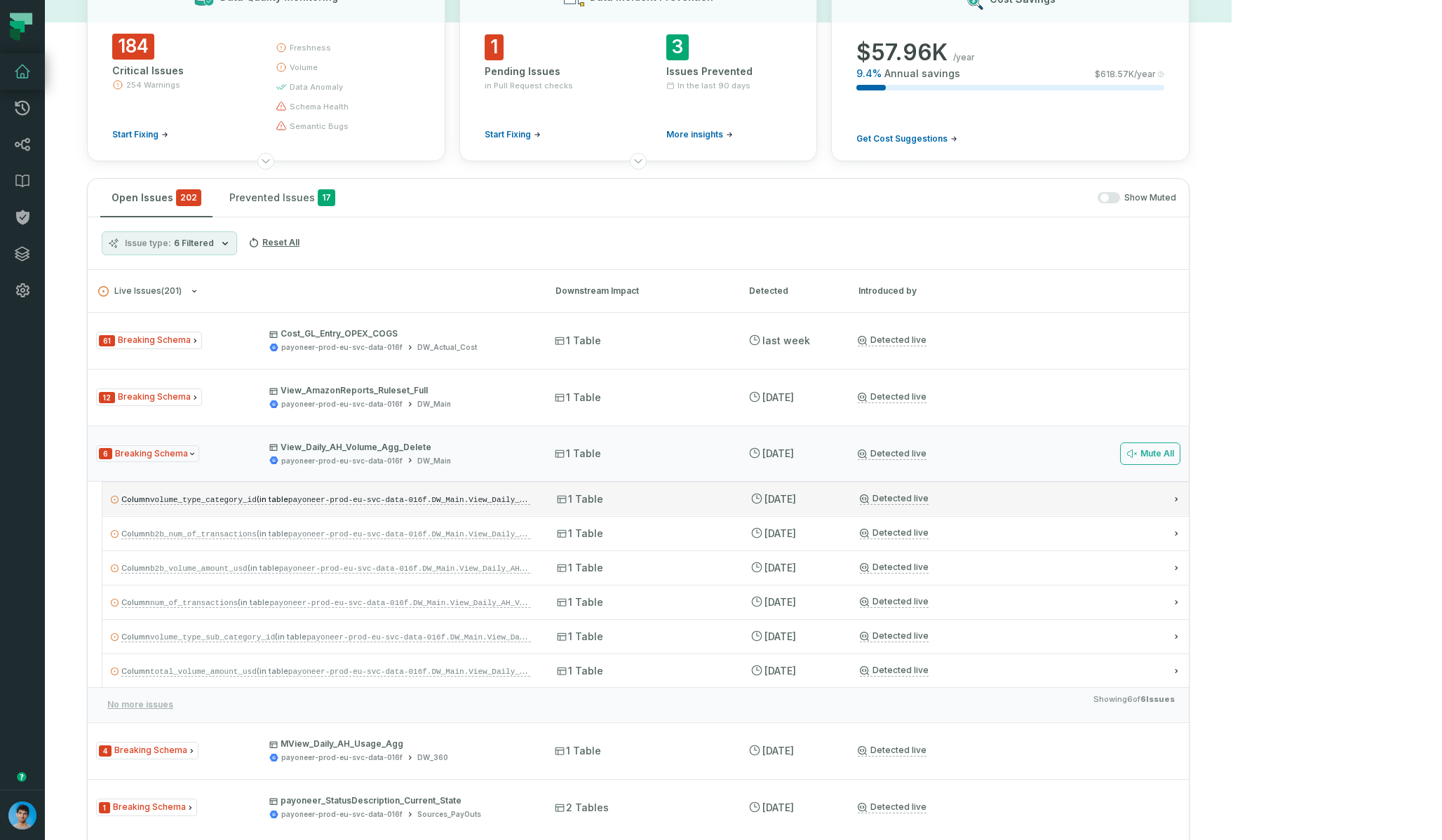
click at [438, 496] on code "payoneer-prod-eu-svc-data-016f.DW_Main.View_Daily_AH_Volume_Agg_Delete" at bounding box center [450, 499] width 324 height 10
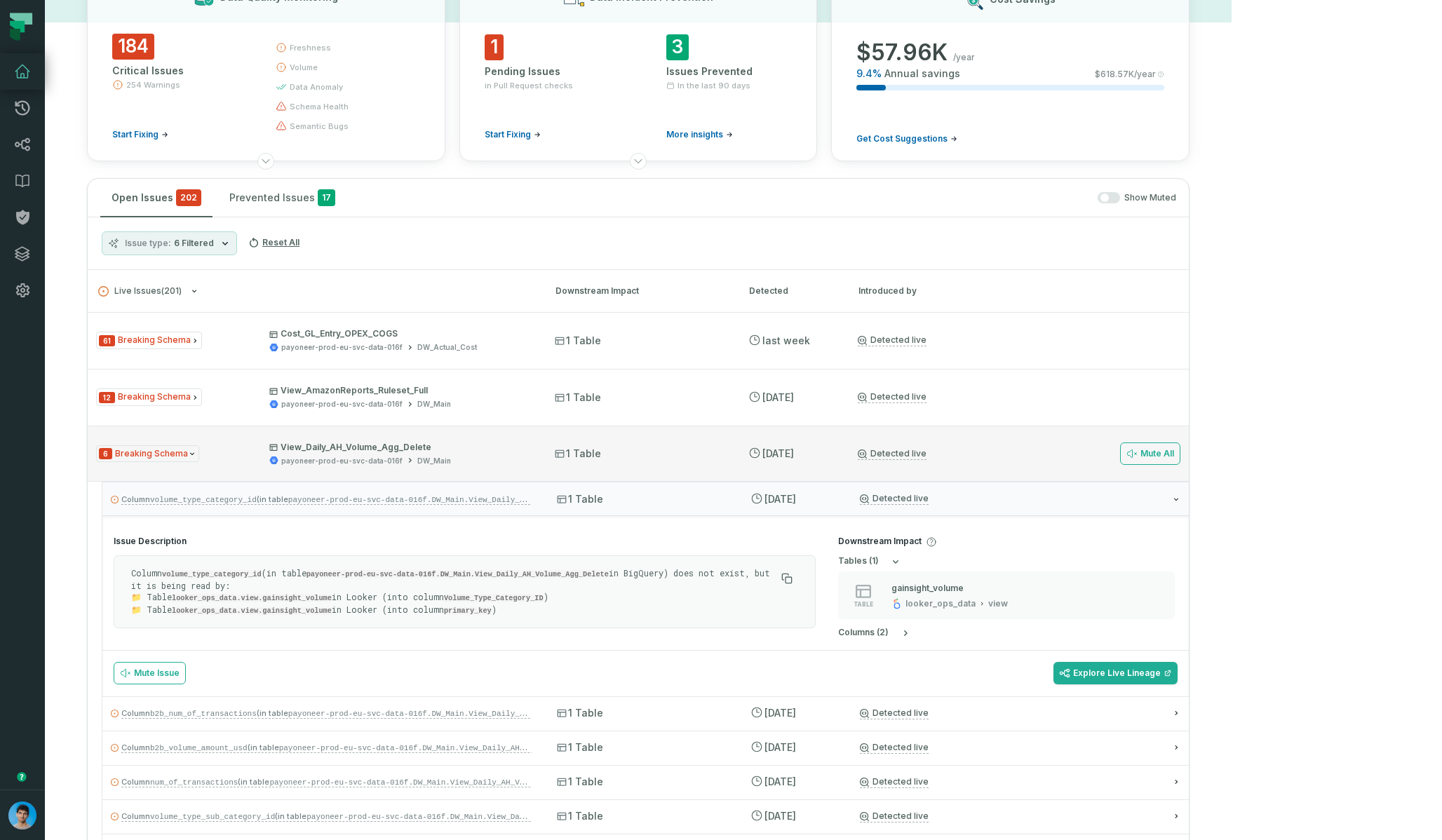
click at [495, 458] on div "payoneer-prod-eu-svc-data-016f DW_Main" at bounding box center [399, 461] width 260 height 10
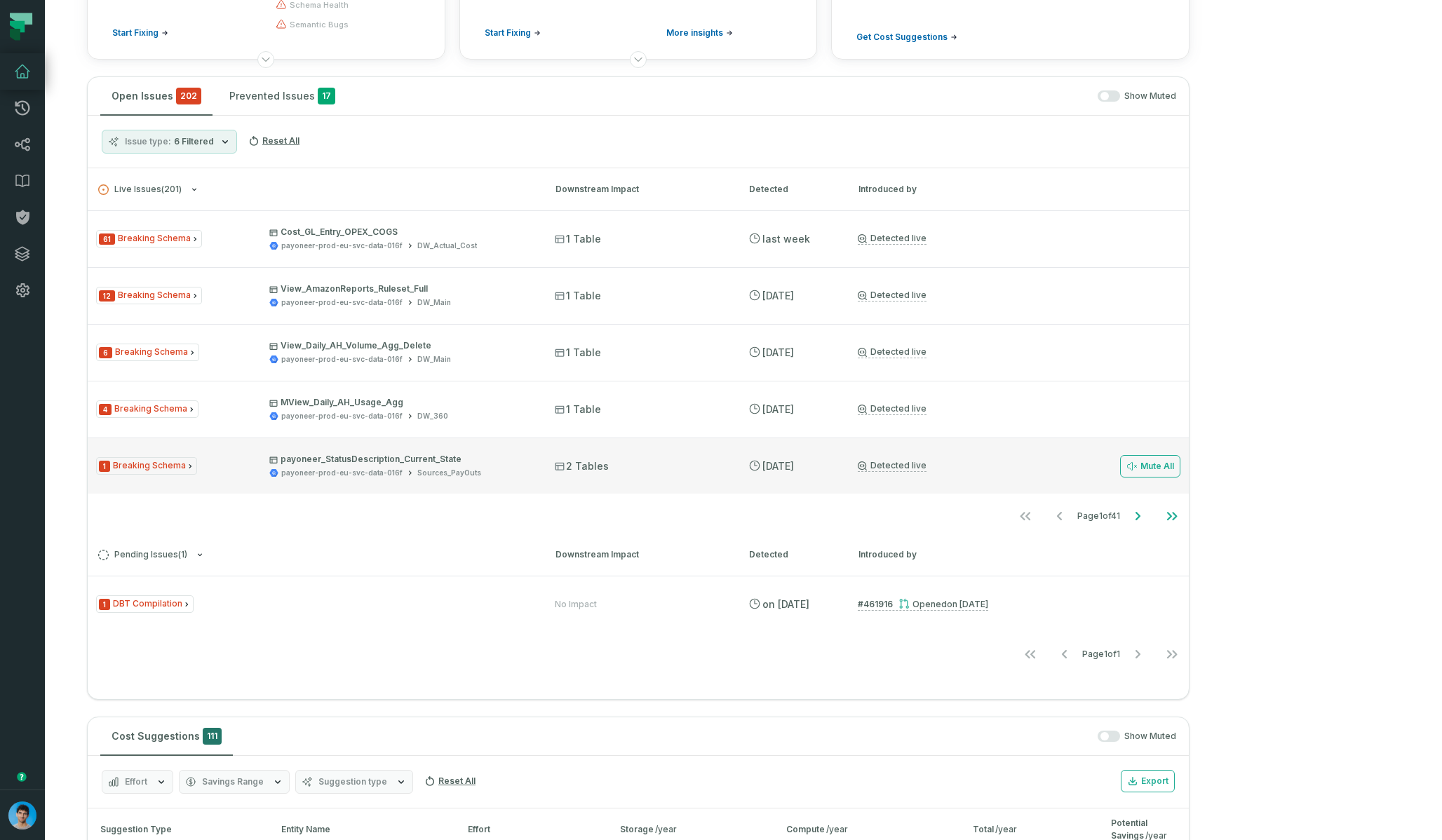
scroll to position [202, 0]
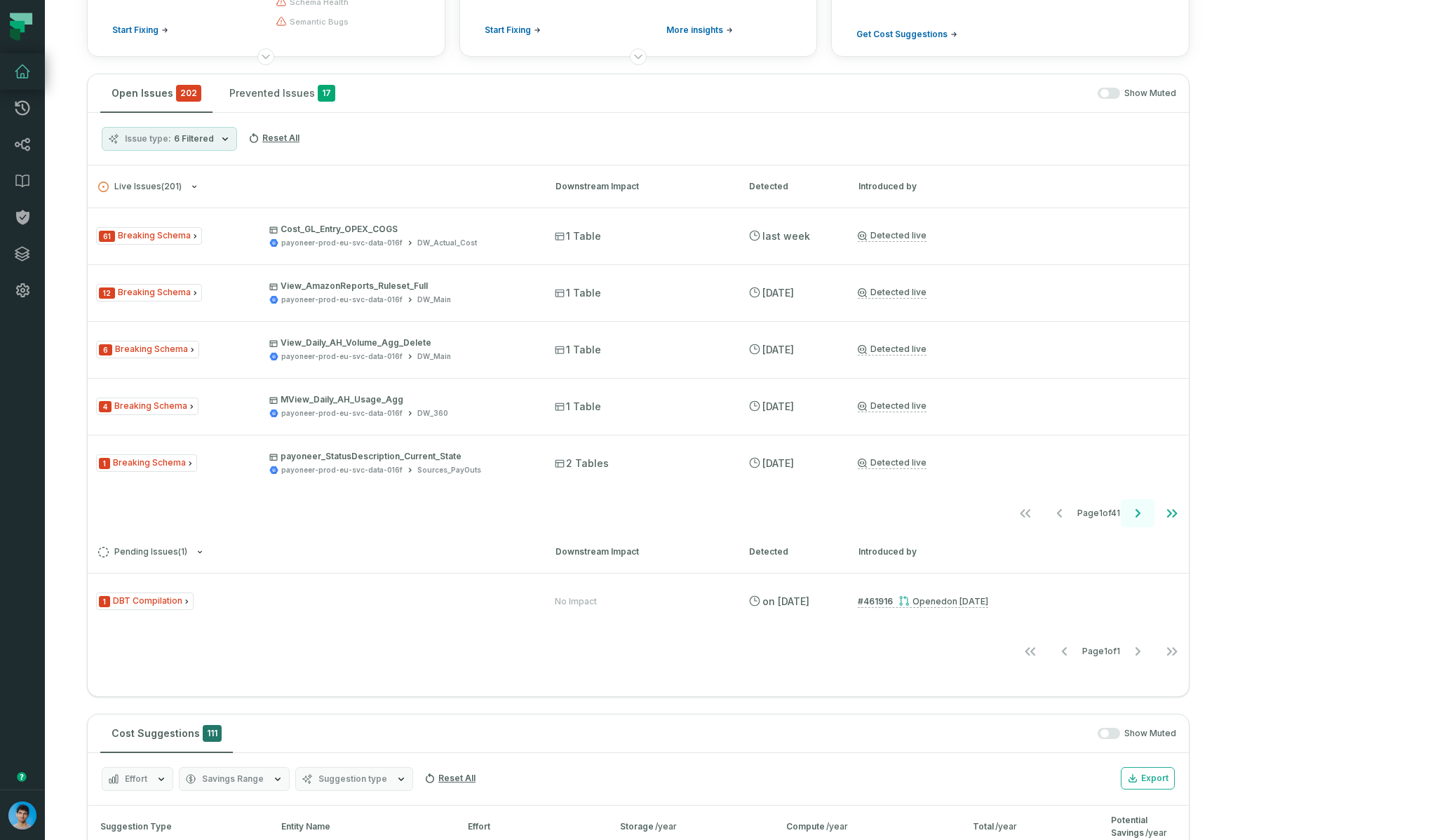
click at [1146, 514] on icon "Go to next page" at bounding box center [1137, 513] width 17 height 17
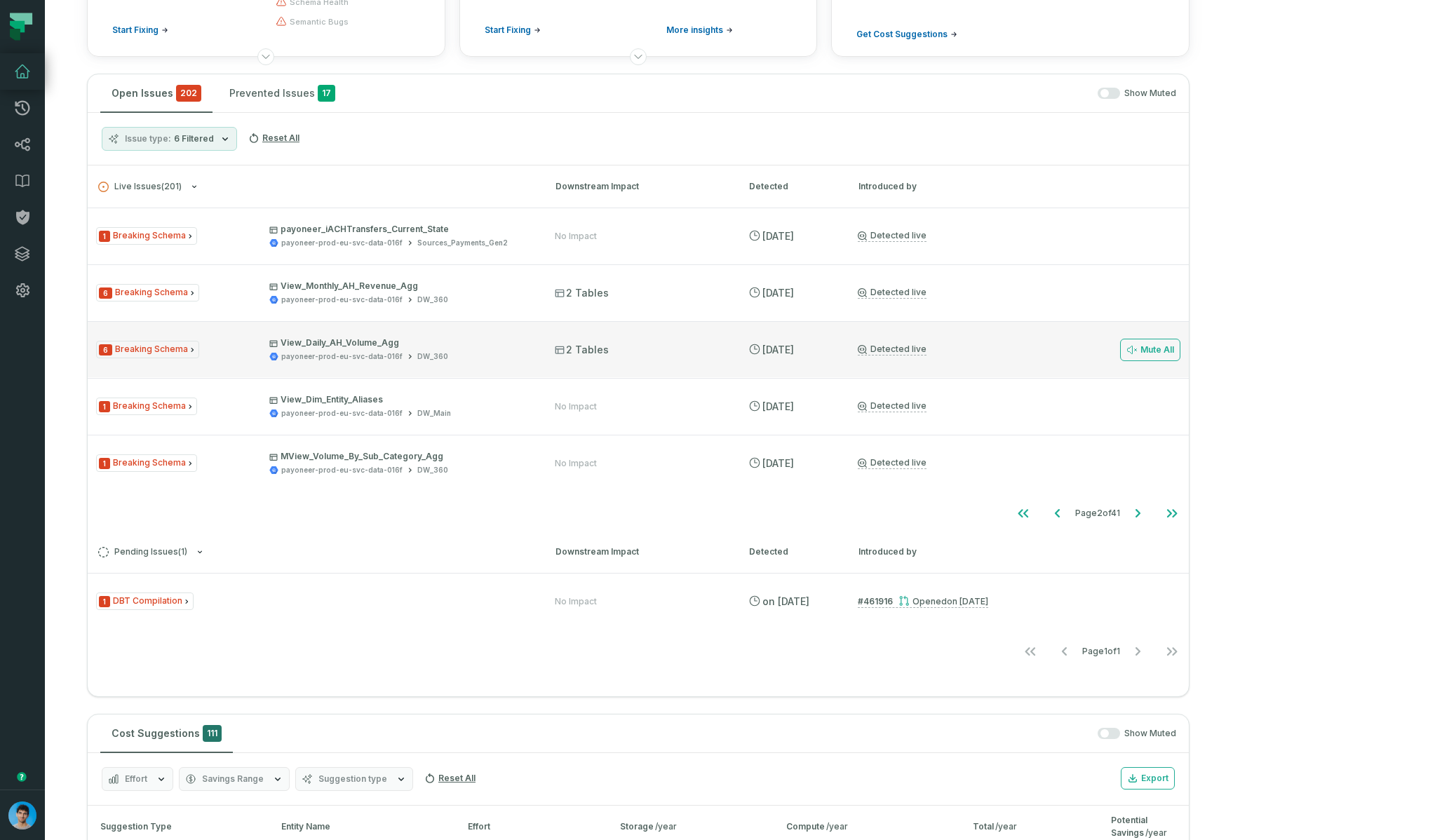
click at [508, 358] on div "payoneer-prod-eu-svc-data-016f DW_360" at bounding box center [399, 357] width 260 height 10
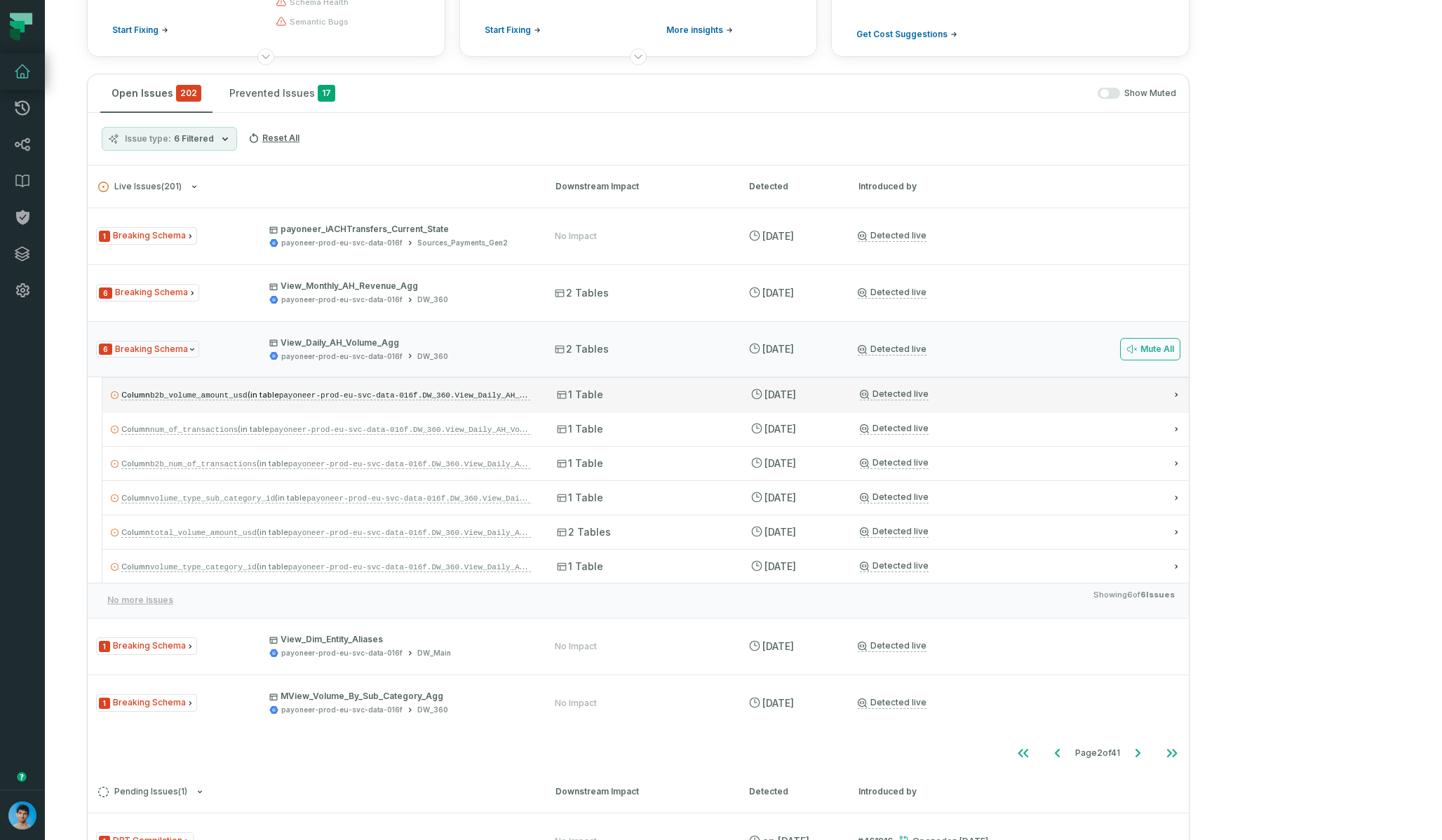
click at [421, 402] on p "Column b2b_volume_amount_usd (in table payoneer-prod-eu-svc-data-016f.DW_360.Vi…" at bounding box center [322, 394] width 421 height 17
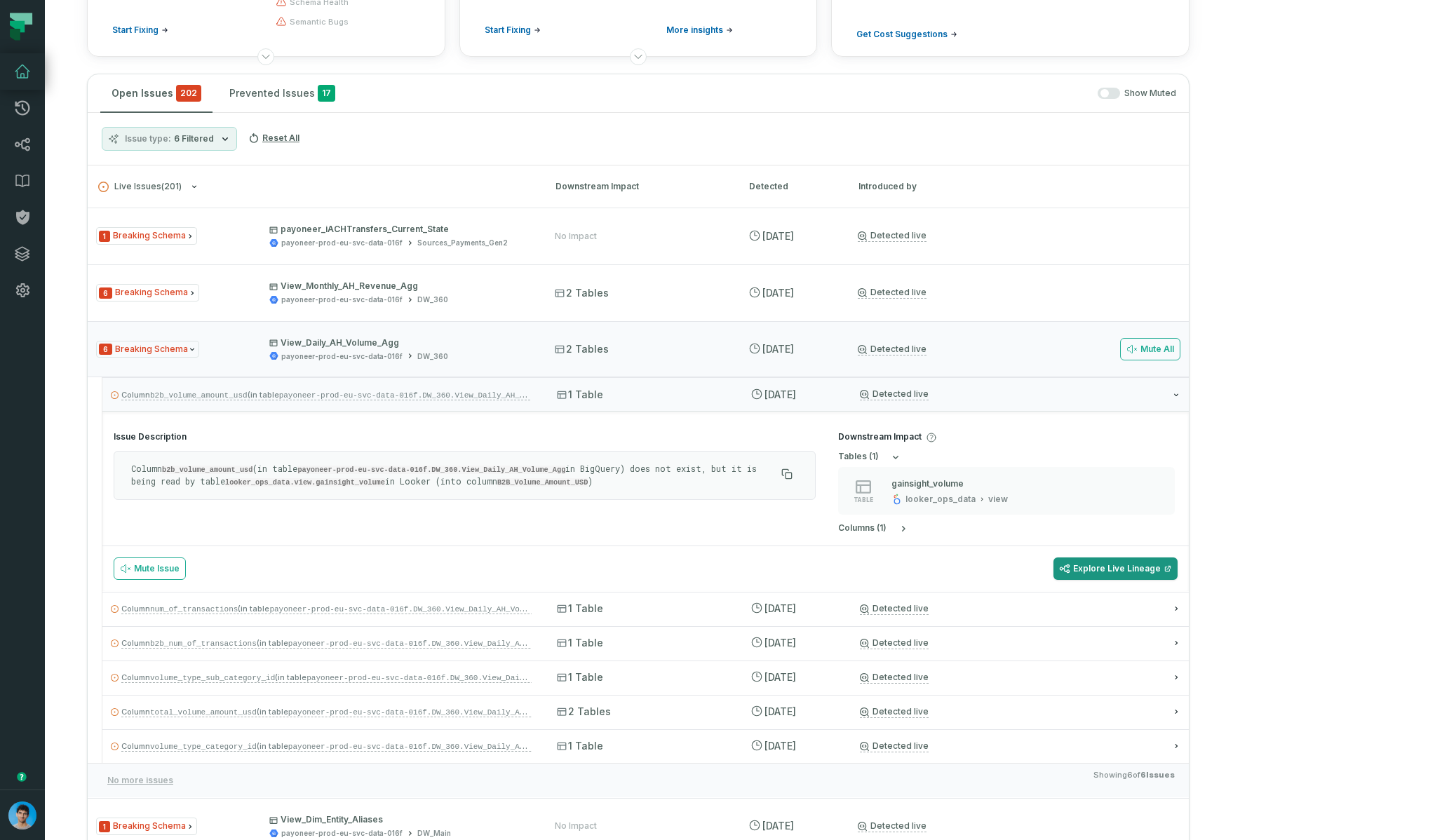
click at [1177, 569] on link "Explore Live Lineage" at bounding box center [1115, 569] width 124 height 23
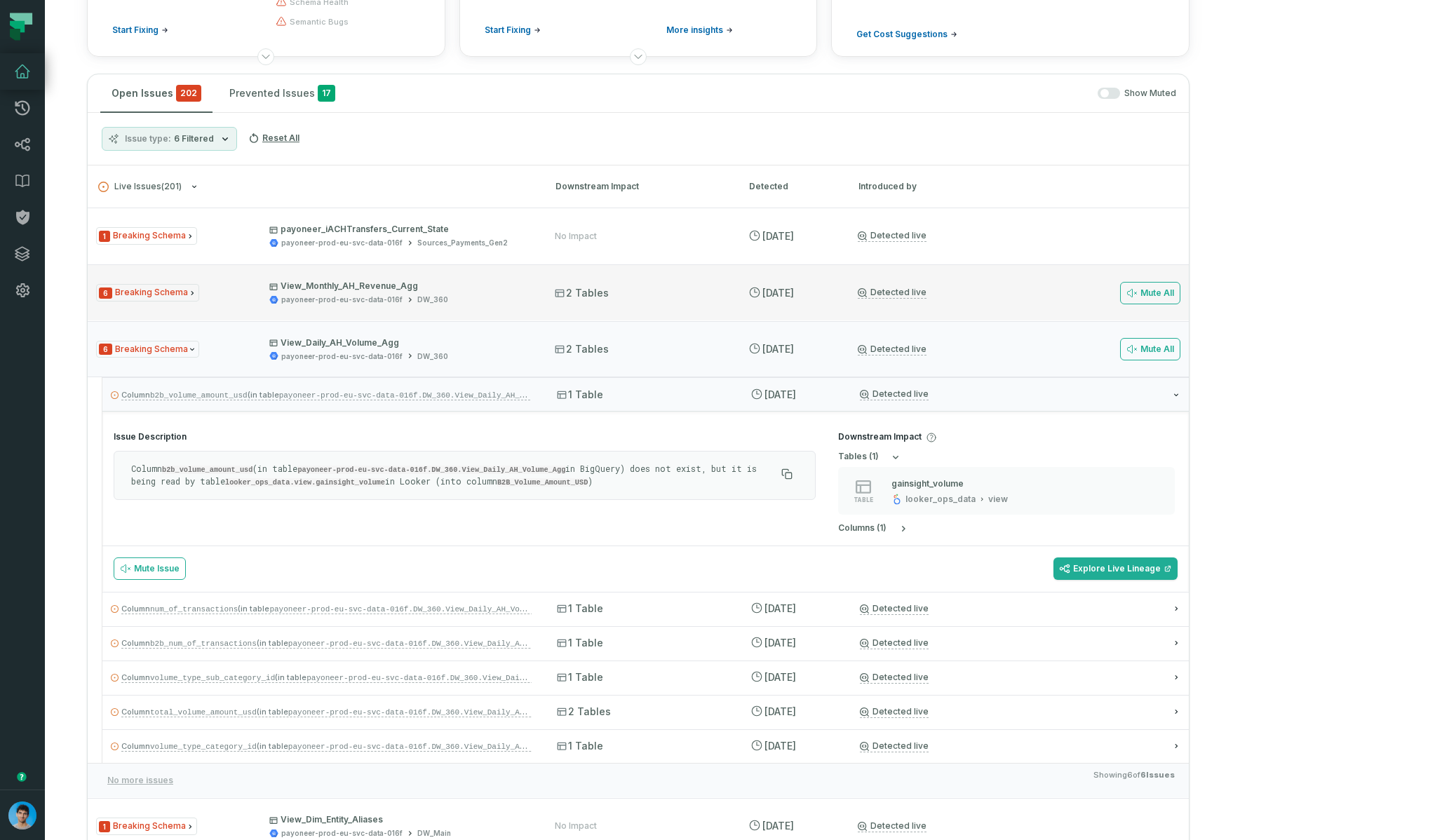
scroll to position [0, 0]
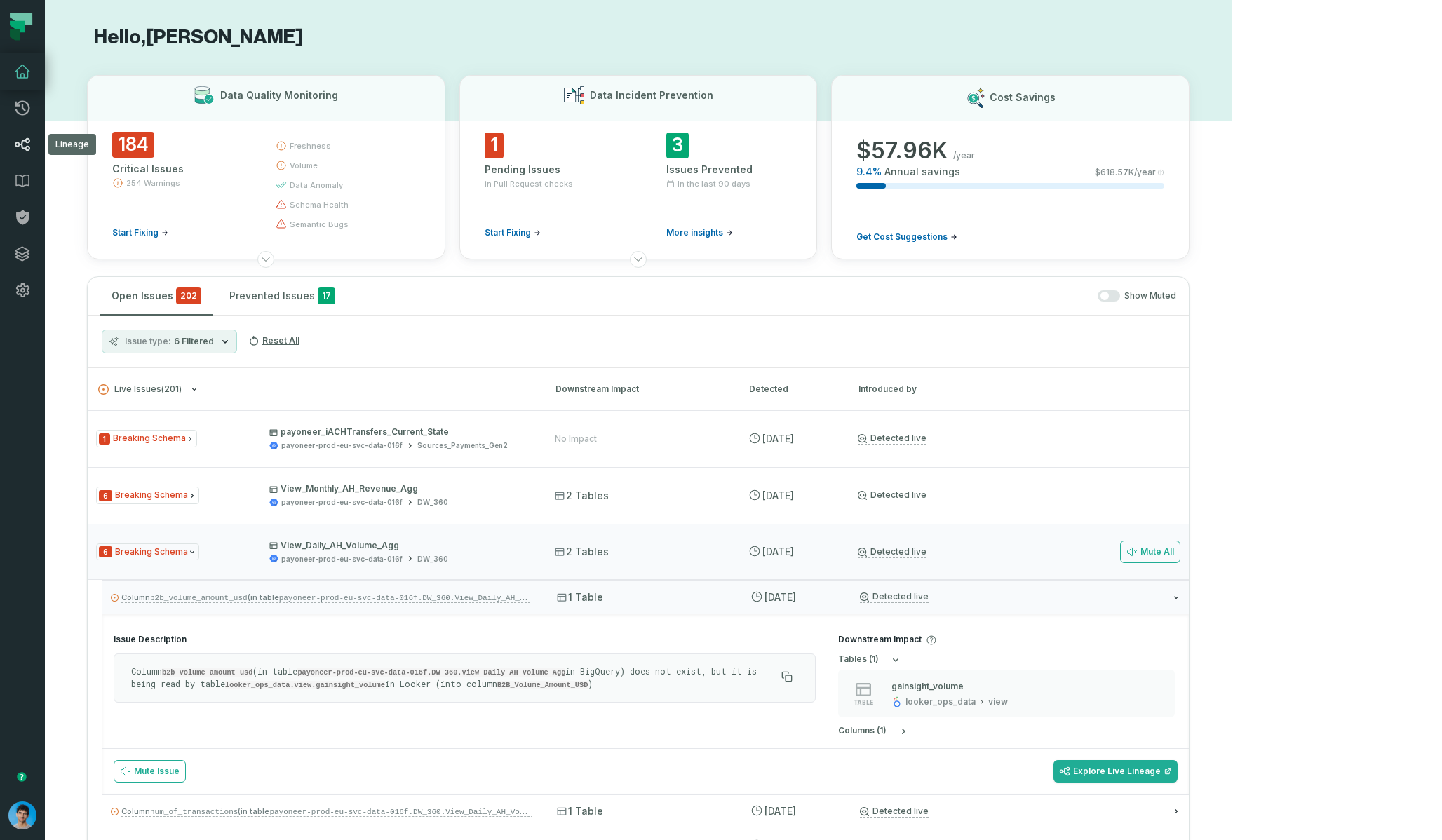
click at [28, 136] on icon at bounding box center [22, 144] width 17 height 17
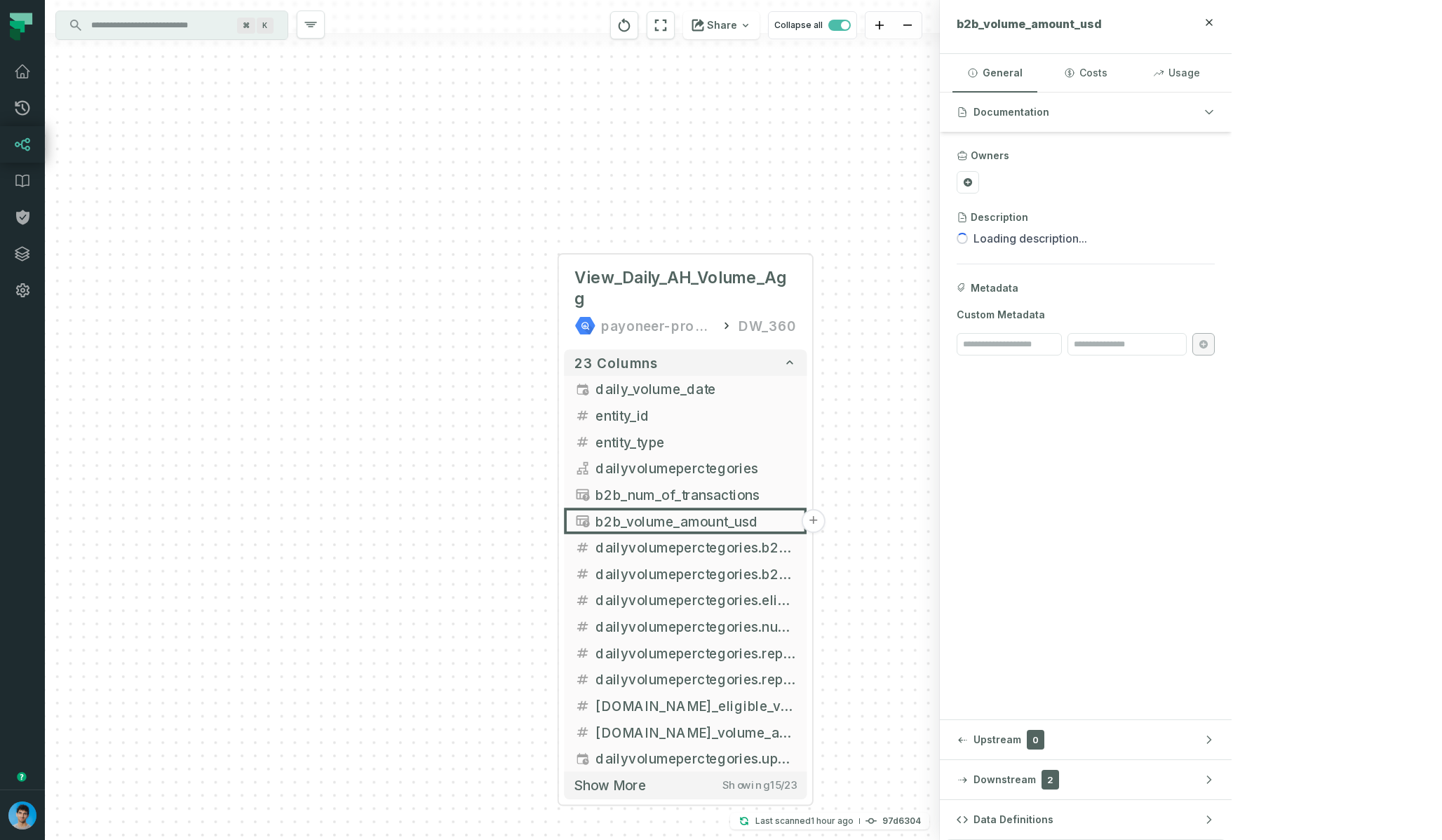
click at [536, 235] on div "+ View_Daily_AH_Volume_Agg payoneer-prod-eu-svc-data-016f DW_360 + 23 columns +…" at bounding box center [492, 420] width 895 height 840
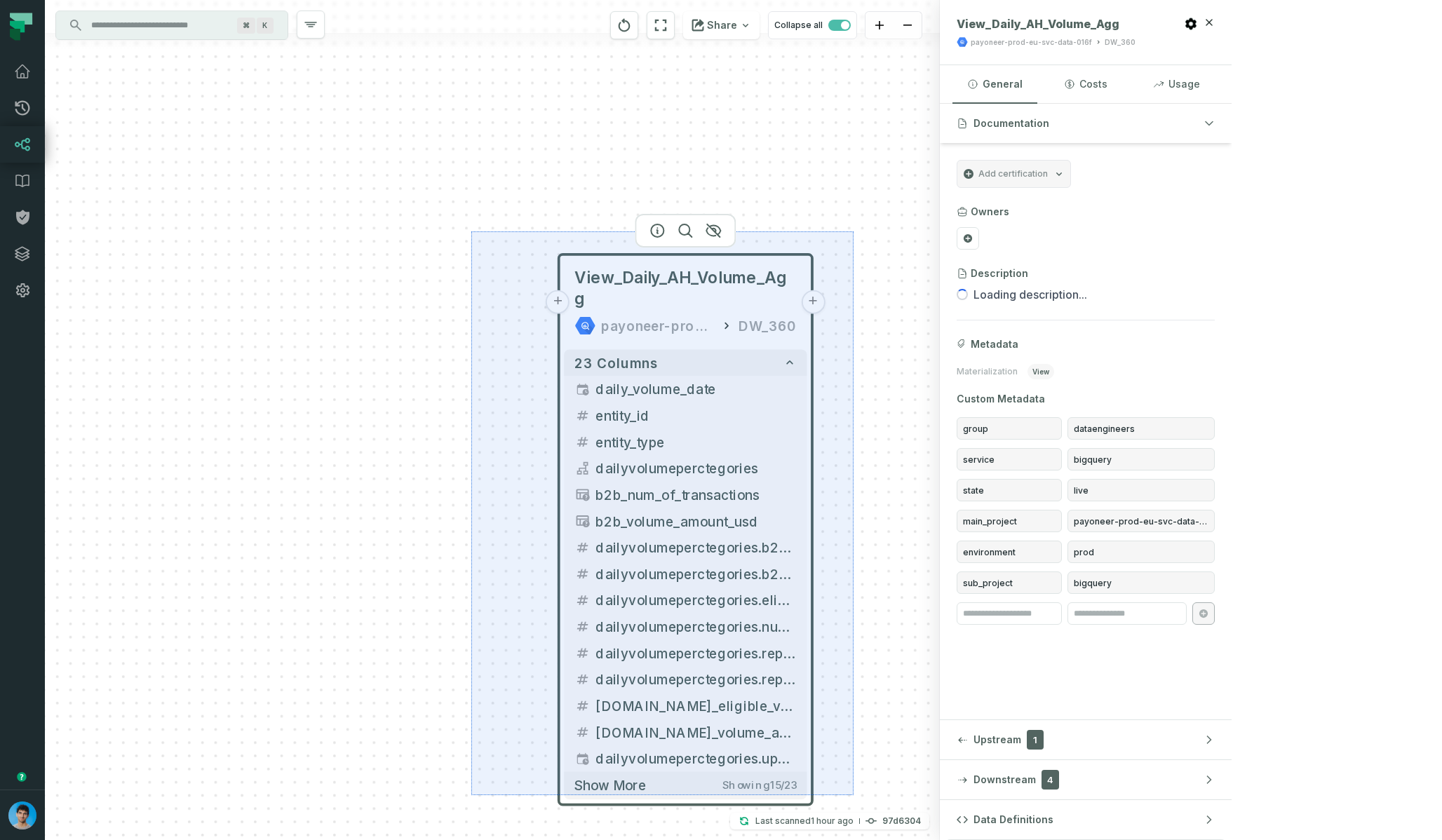
drag, startPoint x: 472, startPoint y: 232, endPoint x: 853, endPoint y: 795, distance: 679.8
click at [853, 795] on div "+ View_Daily_AH_Volume_Agg payoneer-prod-eu-svc-data-016f DW_360 + 23 columns +…" at bounding box center [492, 420] width 895 height 840
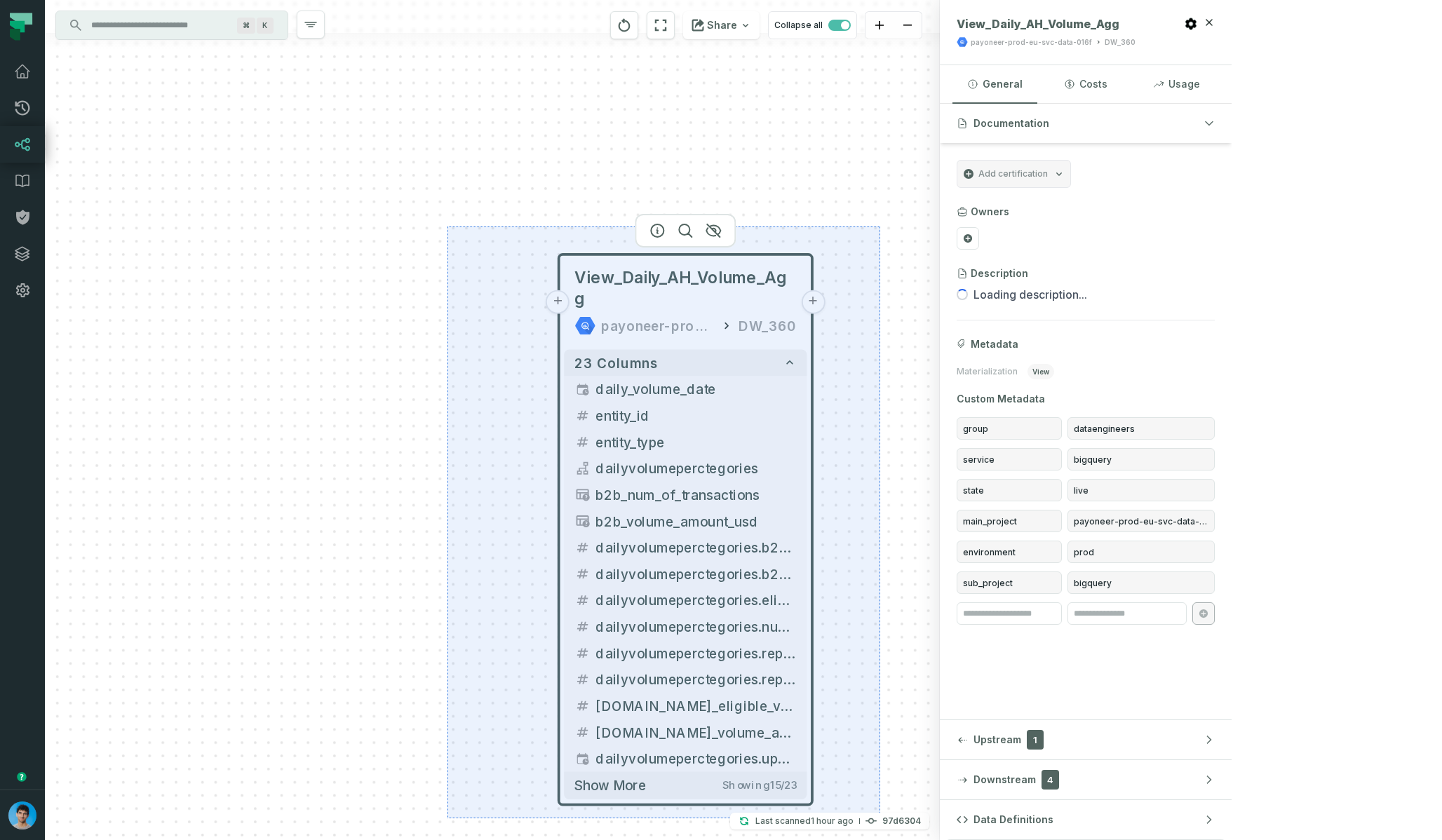
drag, startPoint x: 447, startPoint y: 227, endPoint x: 881, endPoint y: 816, distance: 731.6
click at [881, 816] on div "+ View_Daily_AH_Volume_Agg payoneer-prod-eu-svc-data-016f DW_360 + 23 columns +…" at bounding box center [492, 420] width 895 height 840
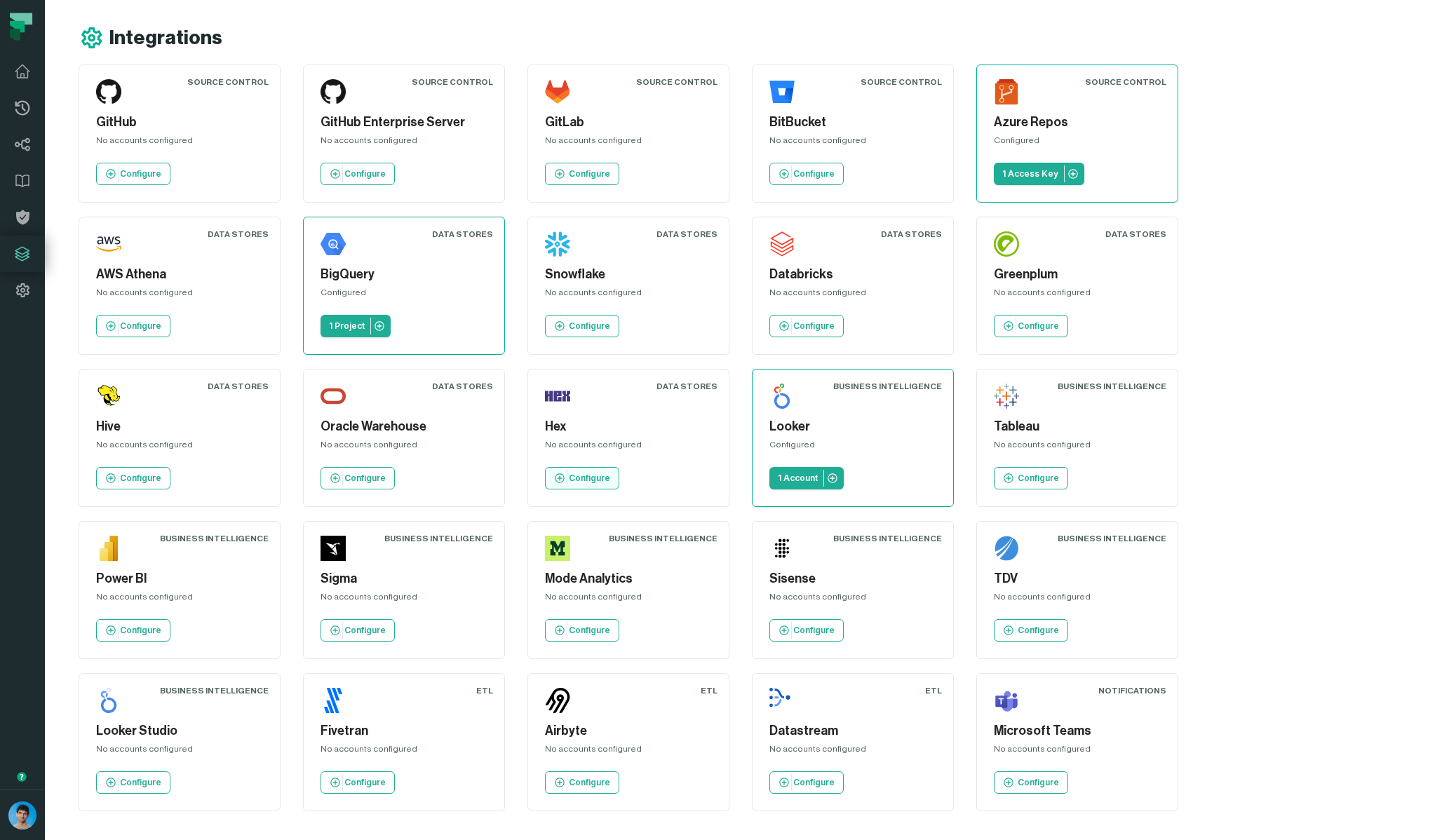
click at [569, 474] on p "Configure" at bounding box center [589, 477] width 41 height 11
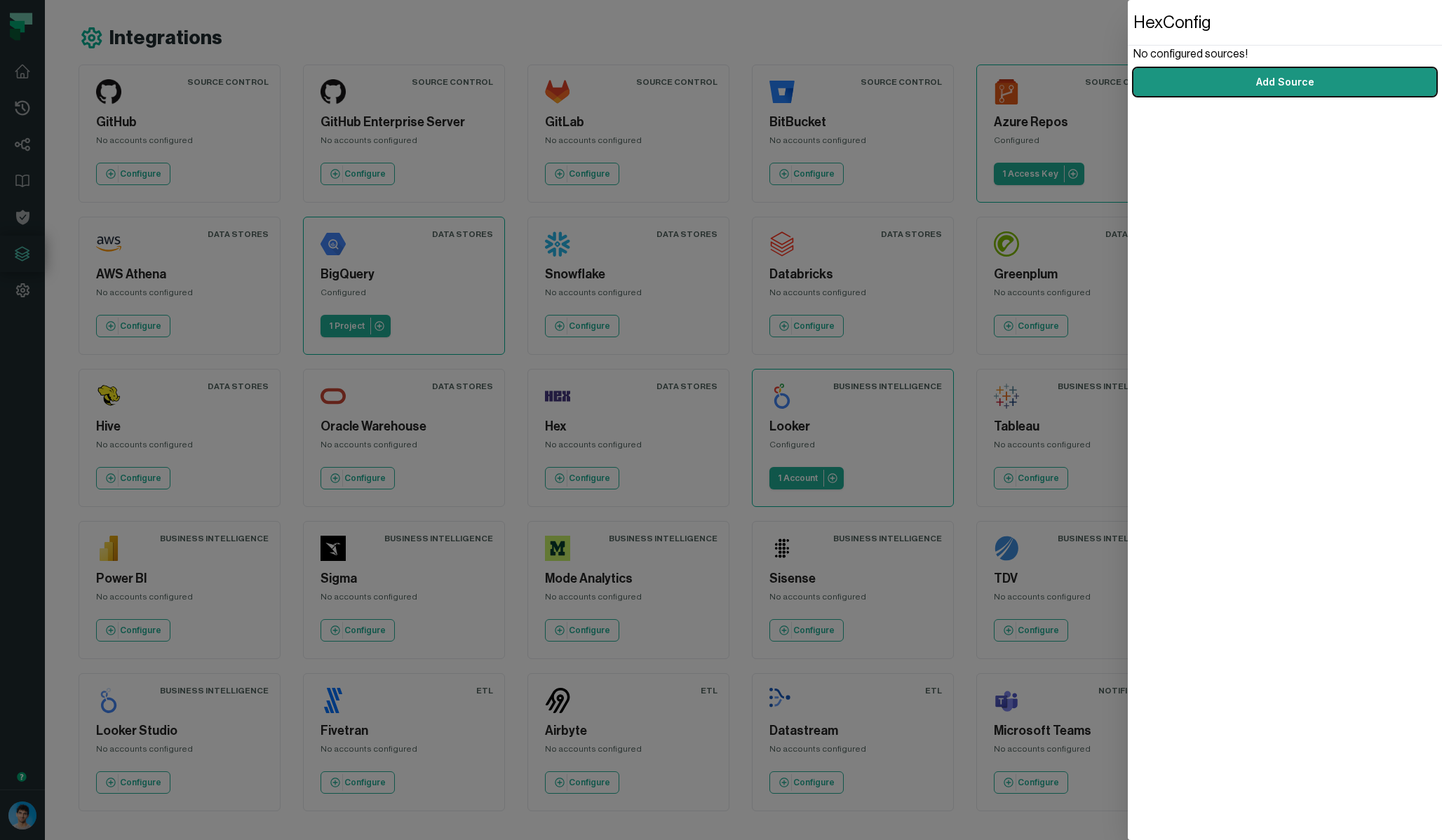
click at [1329, 87] on link "Add Source" at bounding box center [1285, 82] width 303 height 28
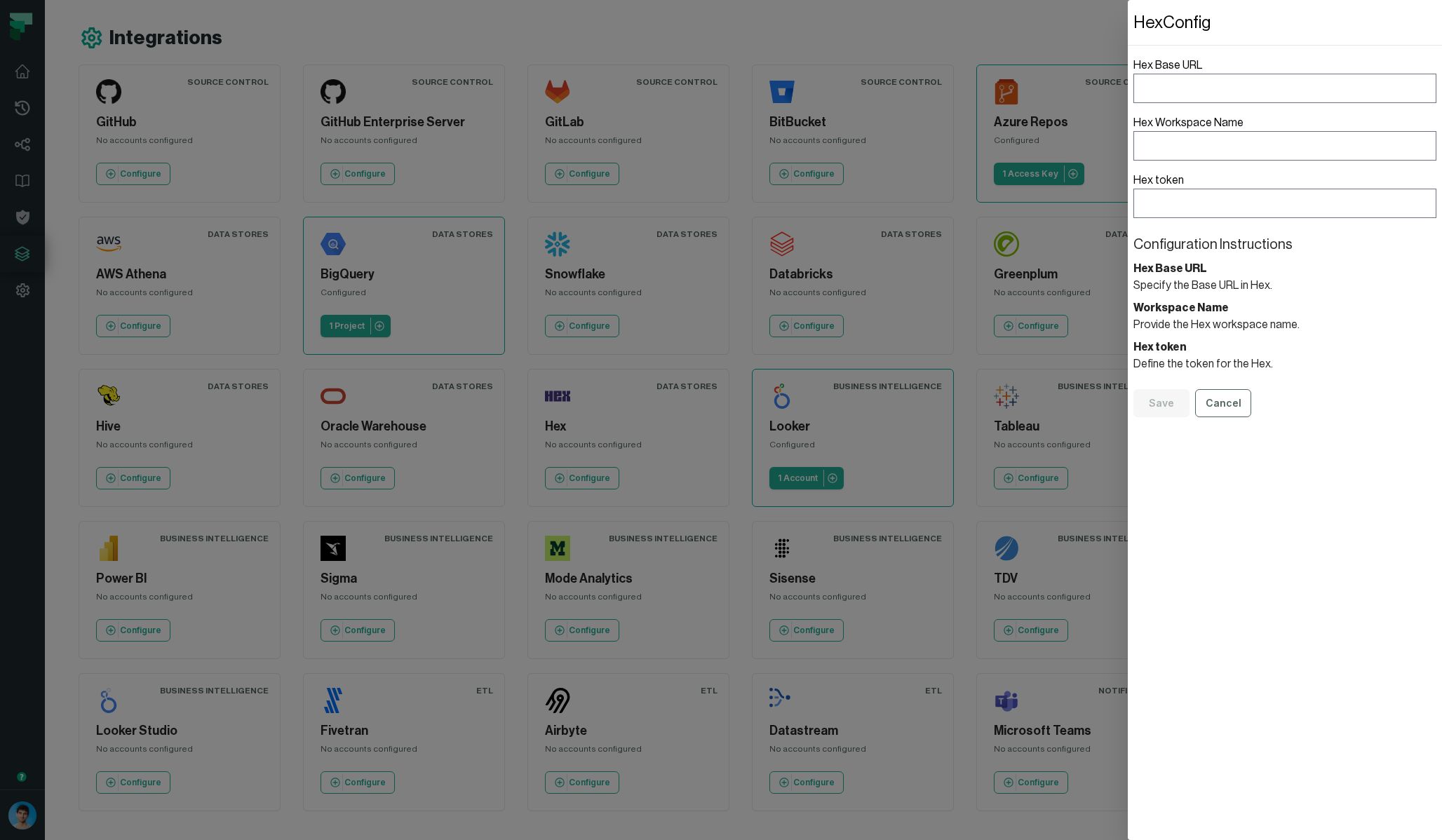
click at [1128, 773] on dialog "Hex Config Hex Base URL Hex Workspace Name Hex token Configuration Instructions…" at bounding box center [1285, 420] width 314 height 840
click at [614, 729] on div "Source Control GitHub No accounts configured Configure Source Control GitHub En…" at bounding box center [647, 438] width 1136 height 747
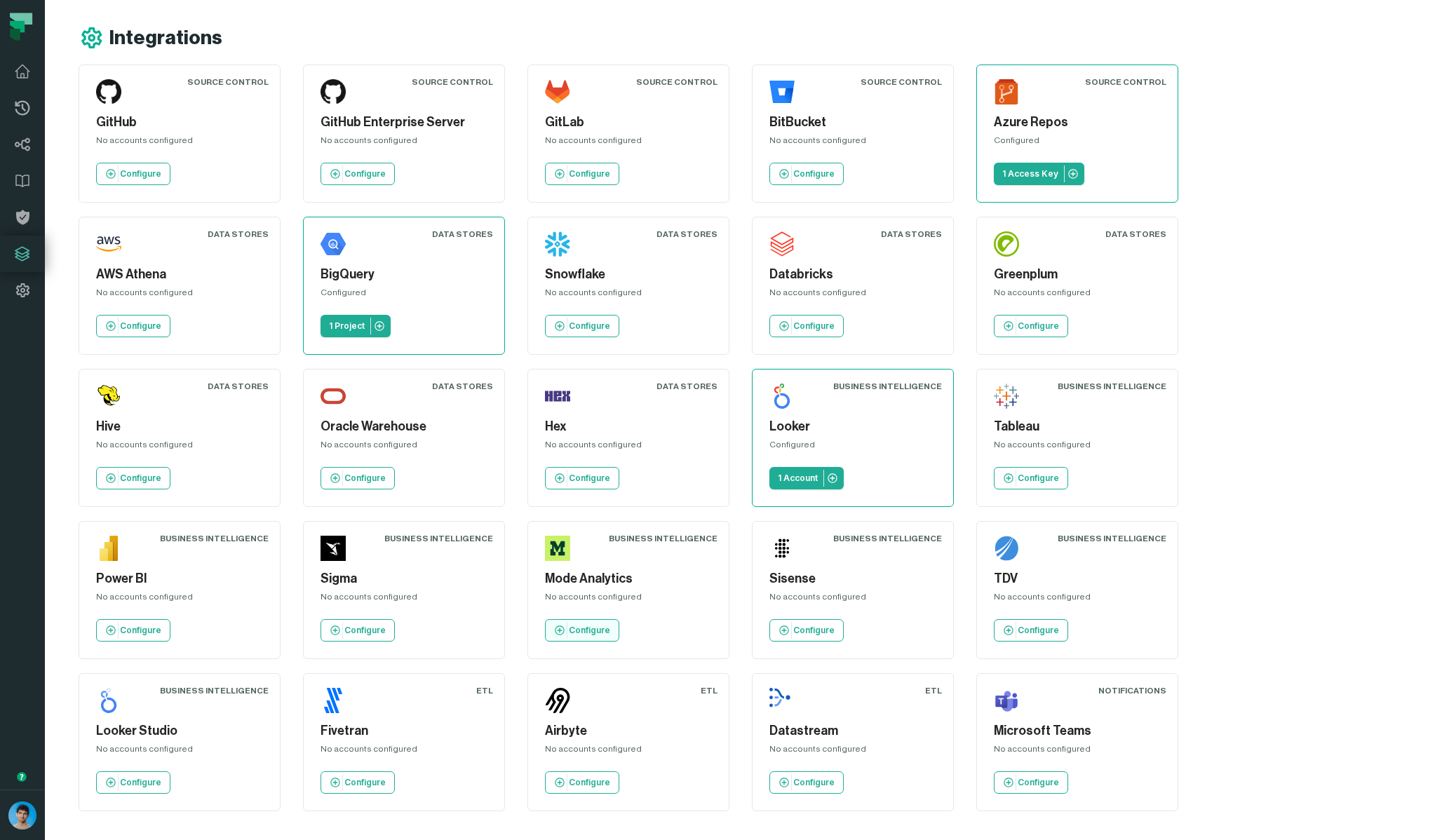
click at [610, 624] on p "Configure" at bounding box center [589, 630] width 41 height 11
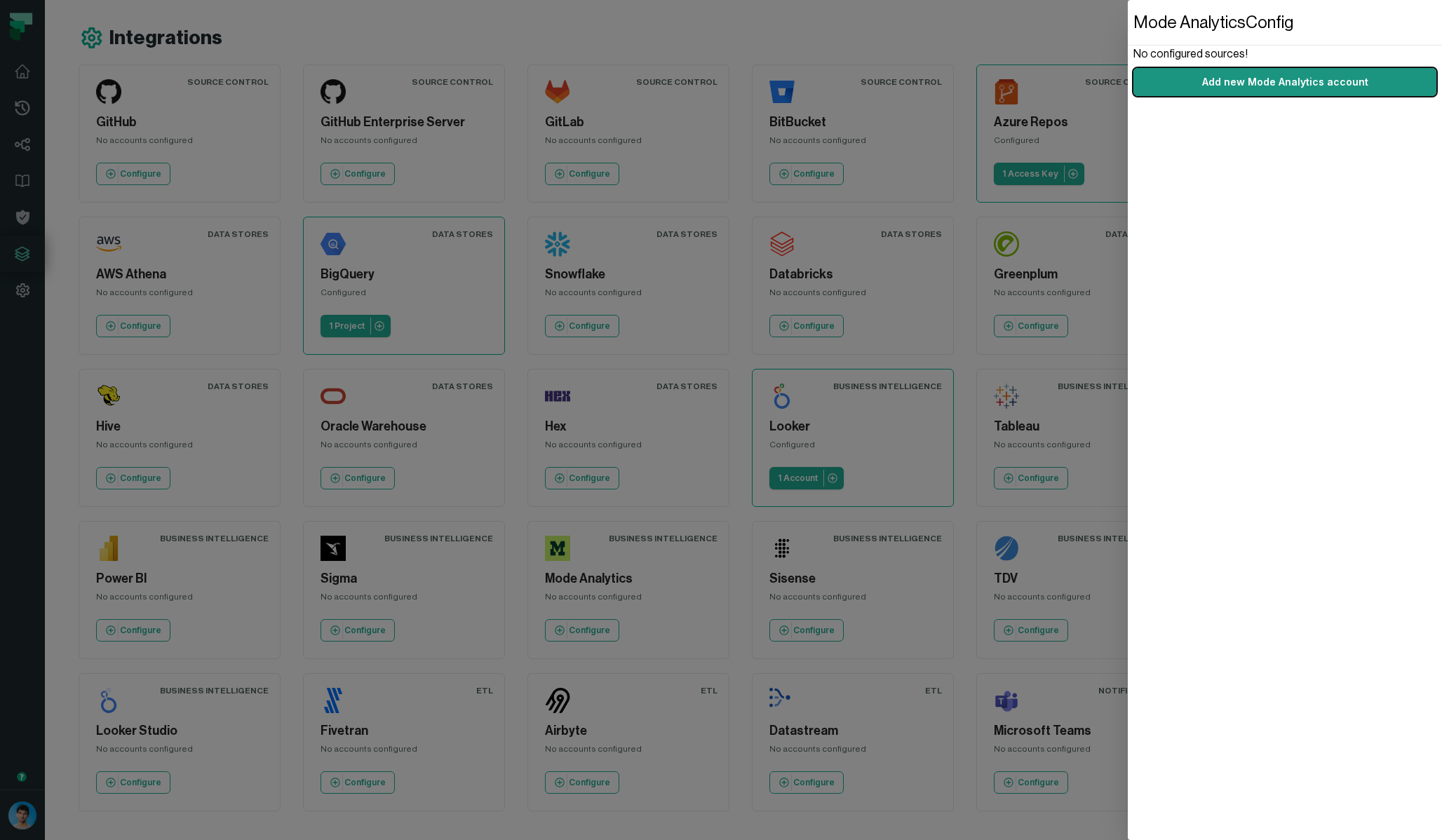
click at [1280, 84] on link "Add new Mode Analytics account" at bounding box center [1285, 82] width 303 height 28
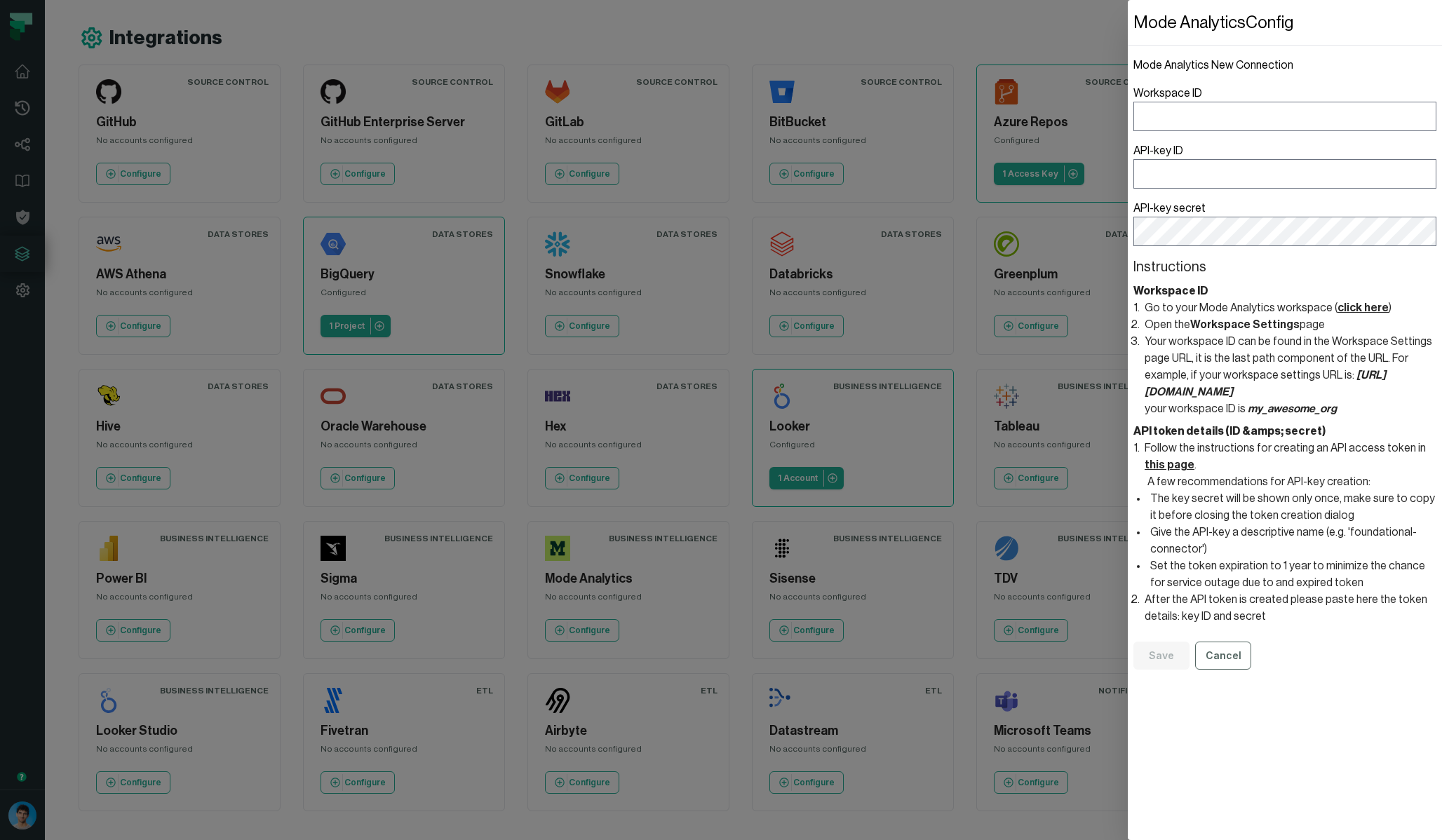
click at [1128, 791] on dialog "Mode Analytics Config Mode Analytics New Connection Workspace ID API-key ID API…" at bounding box center [1285, 420] width 314 height 840
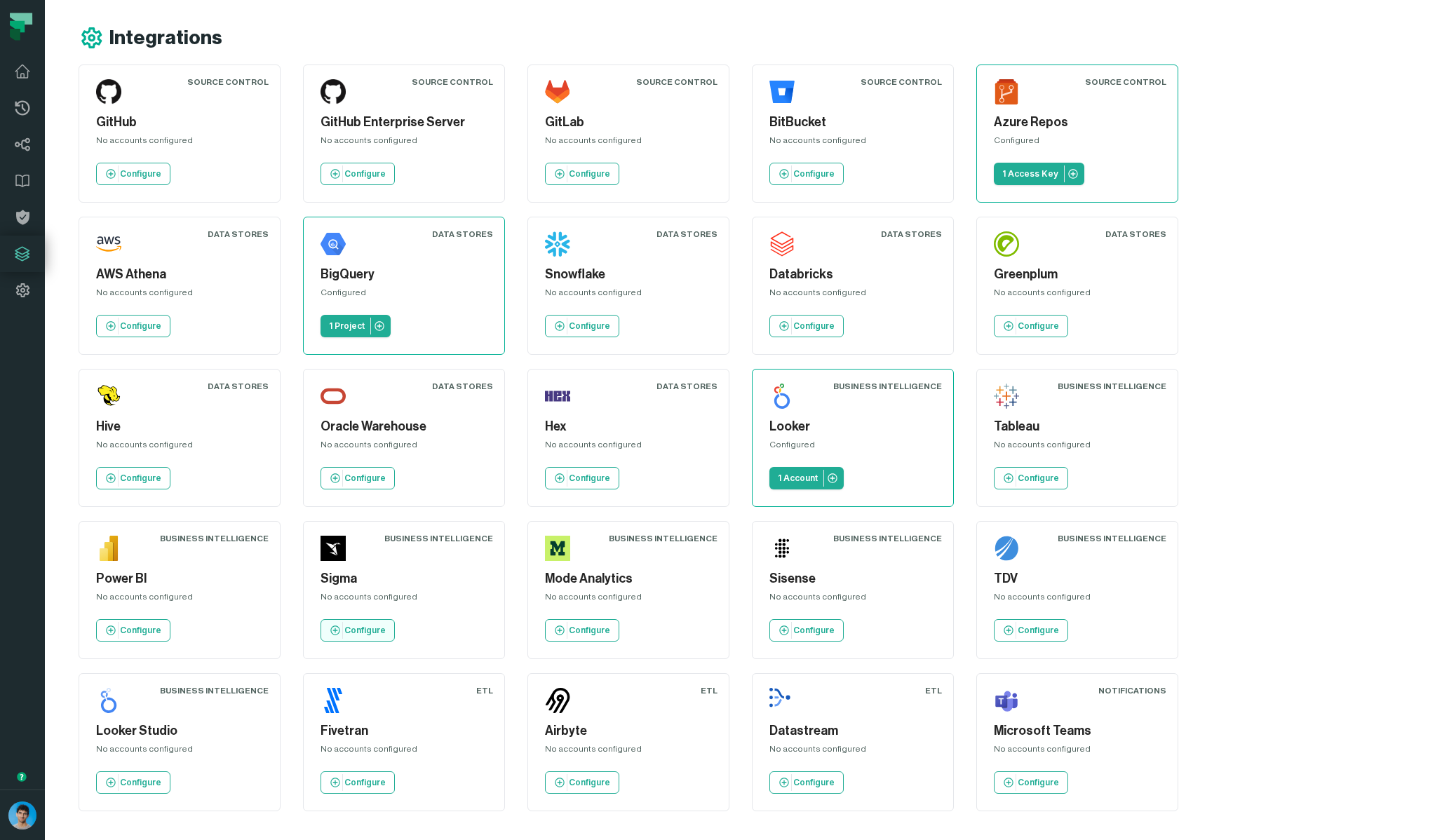
click at [395, 619] on link "Configure" at bounding box center [358, 630] width 74 height 23
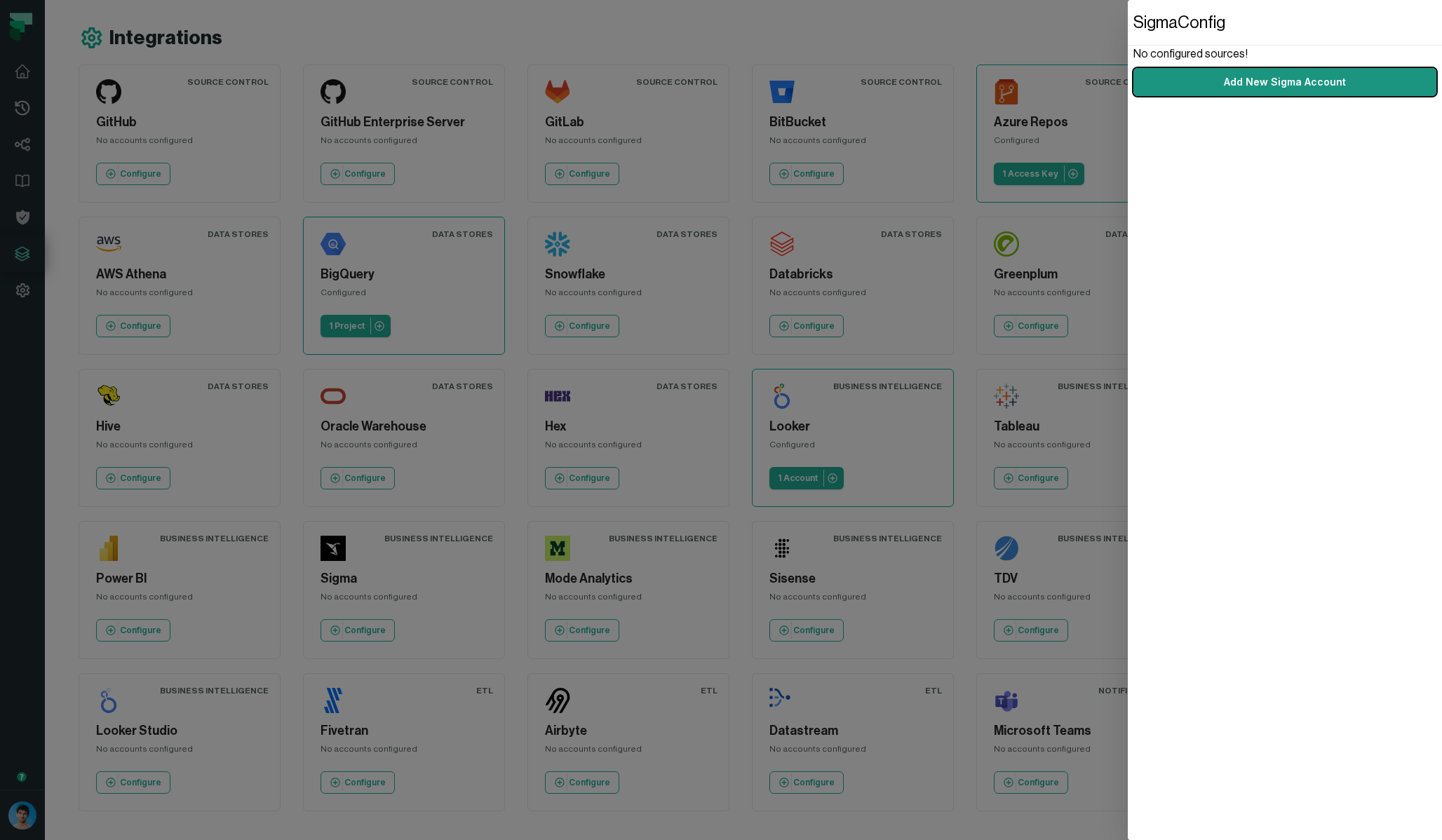
click at [1309, 82] on link "Add New Sigma Account" at bounding box center [1285, 82] width 303 height 28
